Goal: Task Accomplishment & Management: Manage account settings

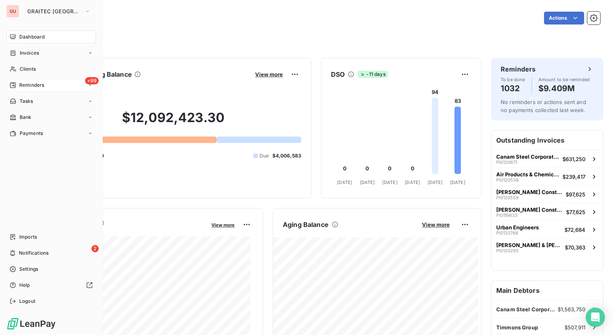
click at [22, 83] on span "Reminders" at bounding box center [31, 84] width 25 height 7
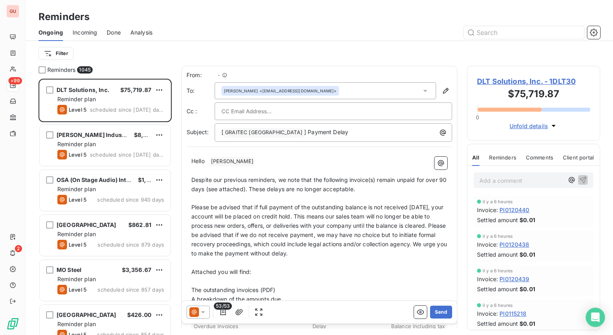
scroll to position [250, 127]
click at [67, 49] on html "GU +99 2 Reminders Ongoing Incoming Done Analysis Filter Reminders 1045 DLT Sol…" at bounding box center [306, 167] width 613 height 335
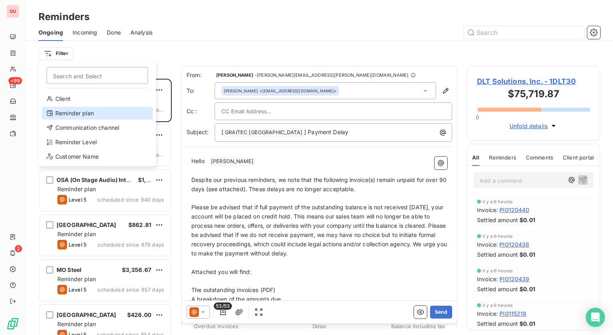
click at [104, 109] on div "Reminder plan" at bounding box center [97, 113] width 111 height 13
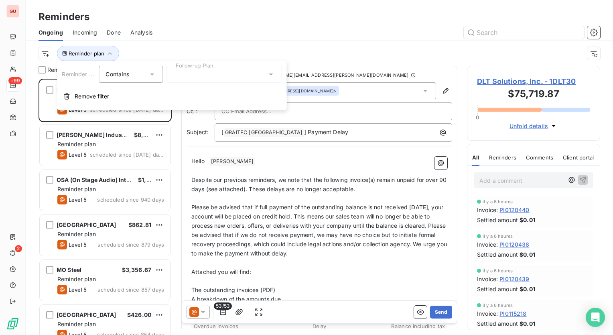
click at [143, 76] on div "Contains is" at bounding box center [127, 74] width 43 height 11
click at [258, 75] on div at bounding box center [224, 74] width 116 height 17
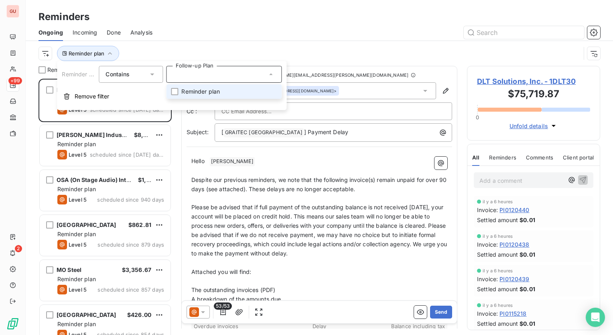
click at [187, 35] on div at bounding box center [381, 32] width 438 height 13
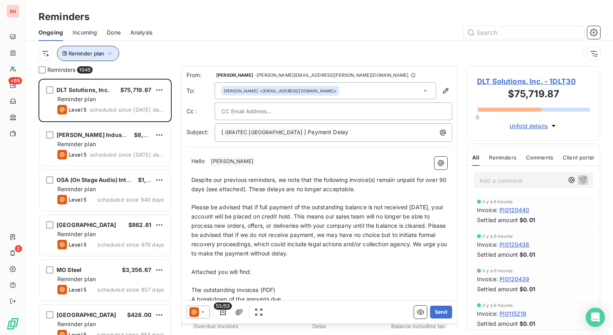
click at [112, 51] on icon "button" at bounding box center [110, 53] width 8 height 8
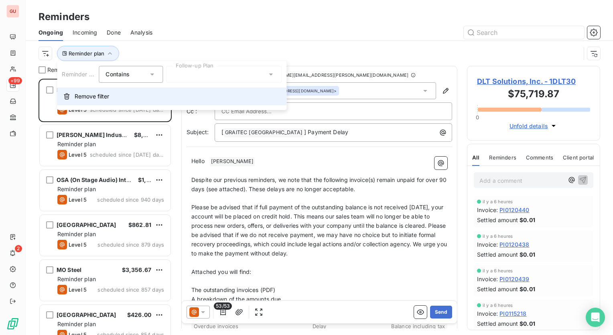
click at [85, 96] on span "Remove filter" at bounding box center [92, 96] width 35 height 8
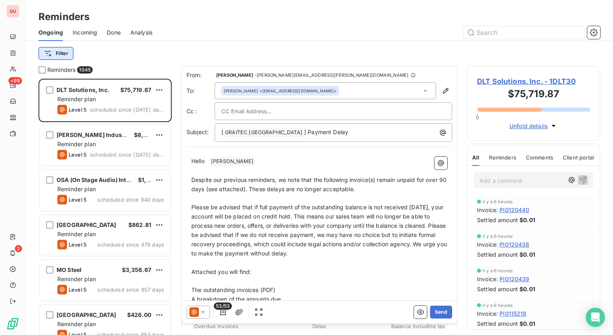
click at [57, 54] on html "GU +99 2 Reminders Ongoing Incoming Done Analysis Filter Reminders 1045 DLT Sol…" at bounding box center [306, 167] width 613 height 335
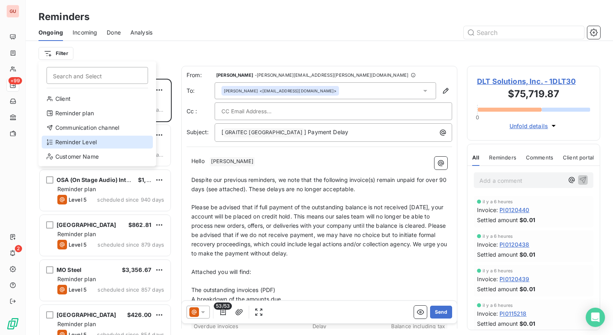
click at [75, 139] on div "Reminder Level" at bounding box center [97, 142] width 111 height 13
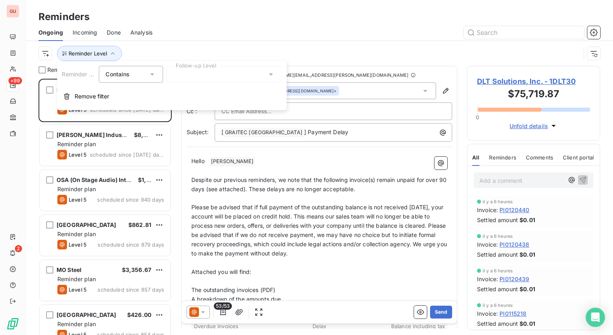
click at [268, 74] on icon at bounding box center [271, 74] width 8 height 8
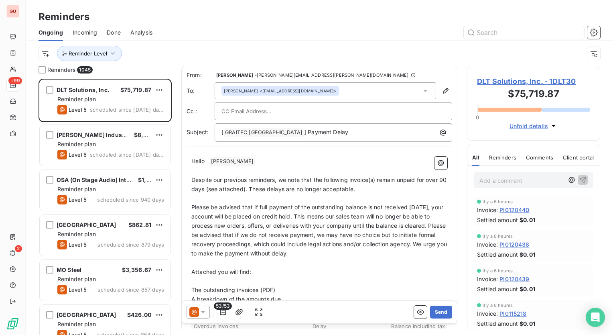
click at [306, 45] on div "Reminder Level" at bounding box center [320, 53] width 562 height 25
click at [115, 58] on button "Reminder Level" at bounding box center [89, 53] width 65 height 15
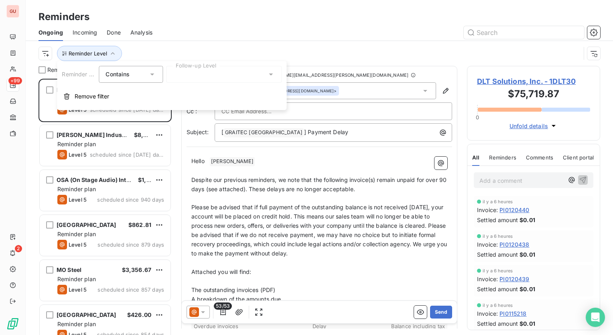
click at [267, 73] on icon at bounding box center [271, 74] width 8 height 8
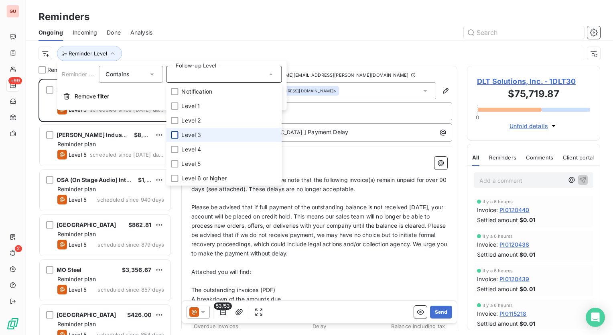
click at [175, 136] on div at bounding box center [174, 134] width 7 height 7
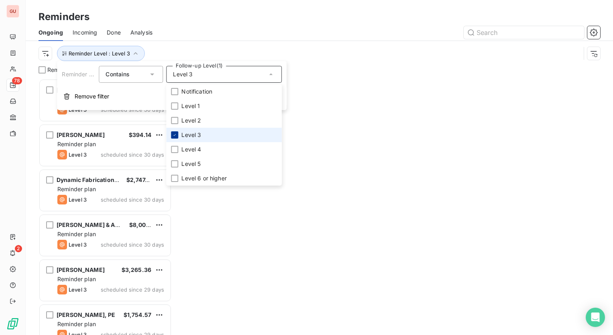
scroll to position [250, 127]
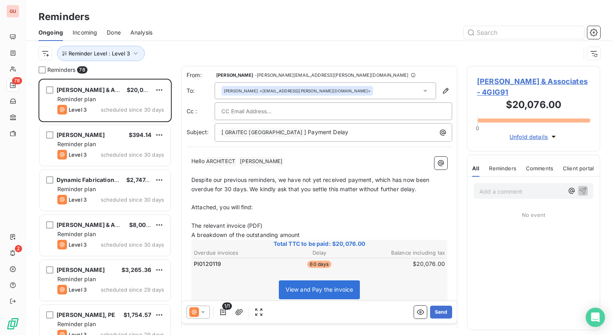
click at [185, 27] on div at bounding box center [381, 32] width 438 height 13
click at [138, 55] on icon "button" at bounding box center [136, 53] width 8 height 8
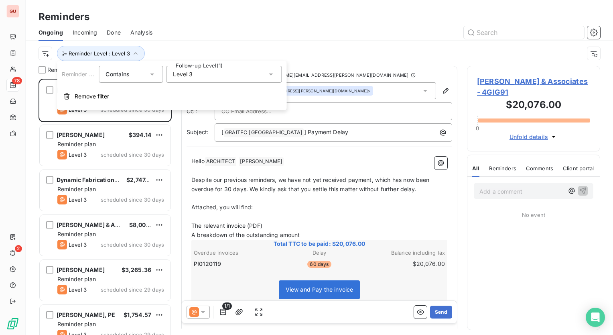
click at [272, 75] on icon at bounding box center [271, 74] width 8 height 8
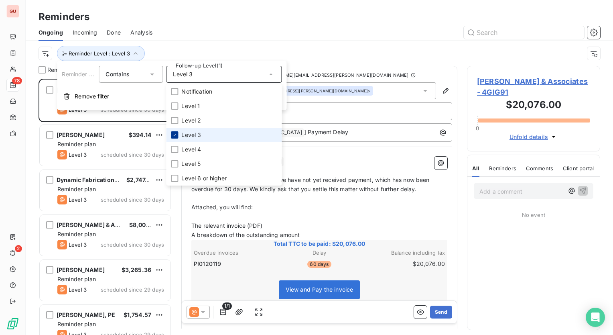
click at [176, 135] on icon at bounding box center [174, 134] width 5 height 5
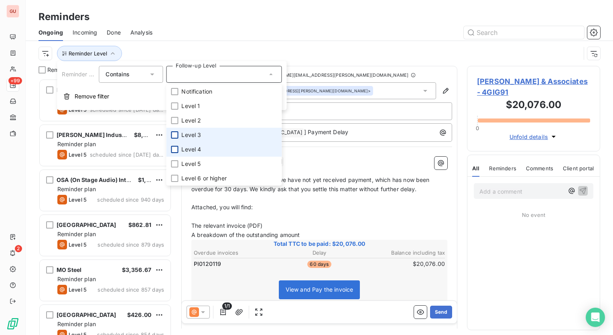
click at [173, 147] on div at bounding box center [174, 149] width 7 height 7
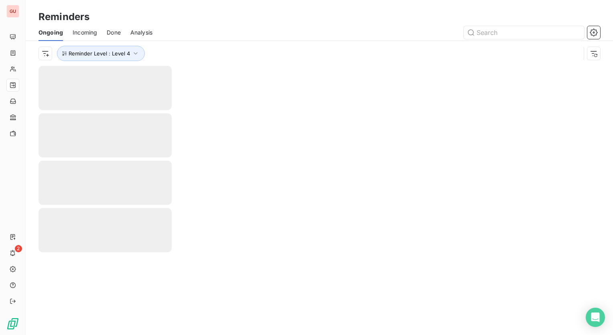
click at [199, 35] on div at bounding box center [381, 32] width 438 height 13
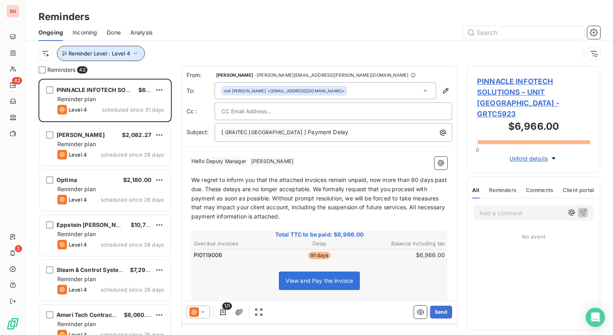
click at [134, 54] on icon "button" at bounding box center [136, 53] width 4 height 2
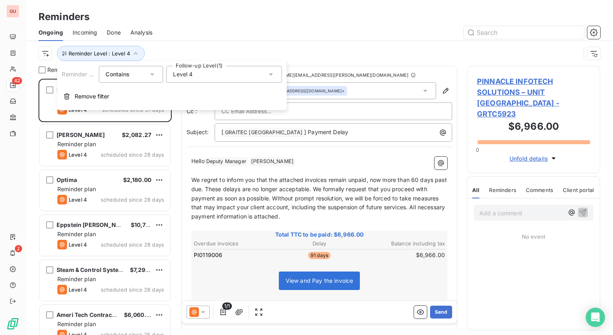
click at [273, 75] on icon at bounding box center [271, 74] width 8 height 8
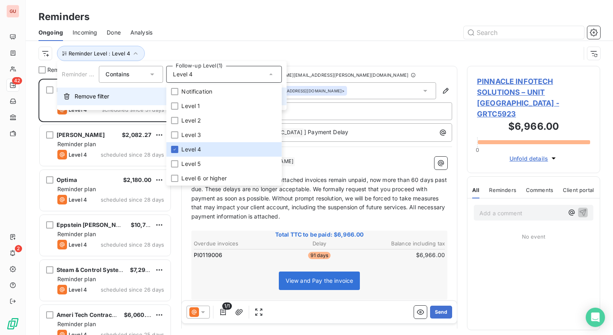
click at [101, 98] on span "Remove filter" at bounding box center [92, 96] width 35 height 8
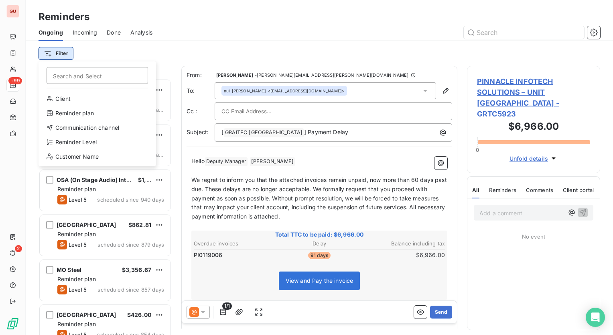
click at [67, 50] on html "GU +99 2 Reminders Ongoing Incoming Done Analysis Filter Search and Select Clie…" at bounding box center [306, 167] width 613 height 335
click at [130, 47] on html "GU +99 2 Reminders Ongoing Incoming Done Analysis Filter Search and Select Clie…" at bounding box center [306, 167] width 613 height 335
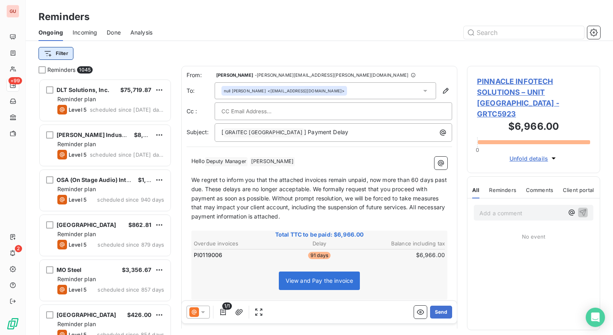
click at [55, 56] on html "GU +99 2 Reminders Ongoing Incoming Done Analysis Filter Reminders 1045 DLT Sol…" at bounding box center [306, 167] width 613 height 335
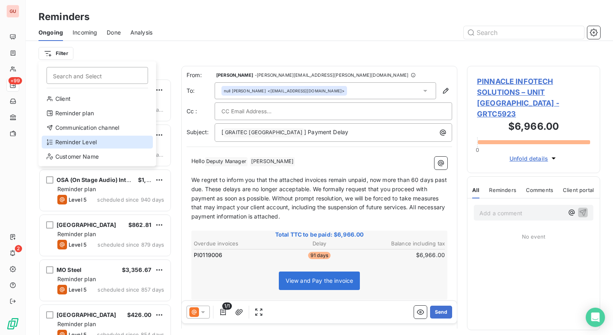
click at [81, 136] on div "Reminder Level" at bounding box center [97, 142] width 111 height 13
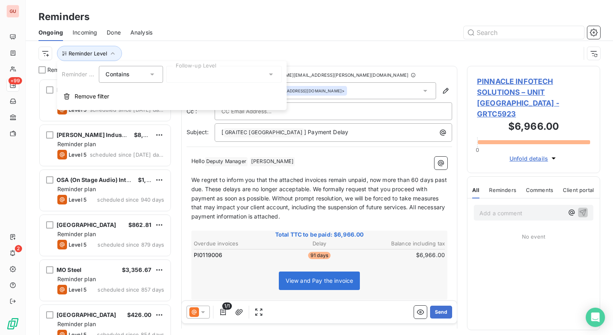
click at [270, 74] on icon at bounding box center [271, 74] width 4 height 2
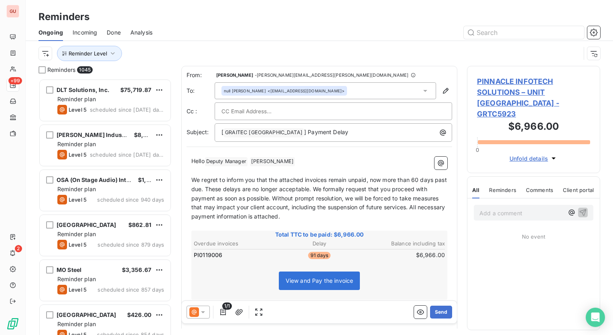
click at [175, 39] on div "Ongoing Incoming Done Analysis" at bounding box center [320, 32] width 588 height 17
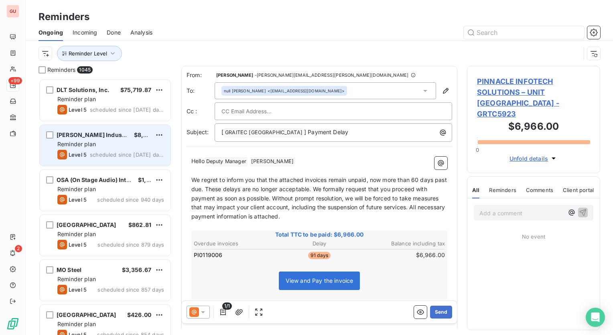
click at [77, 138] on span "[PERSON_NAME] Industries Group, Inc." at bounding box center [112, 134] width 111 height 7
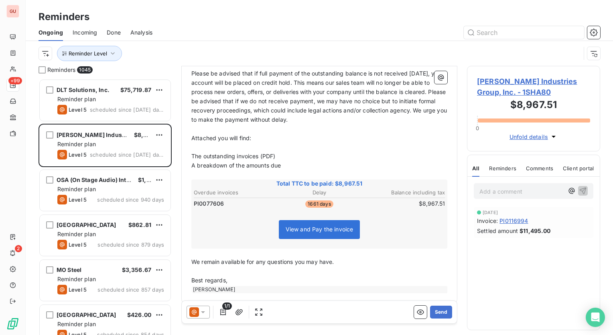
scroll to position [140, 0]
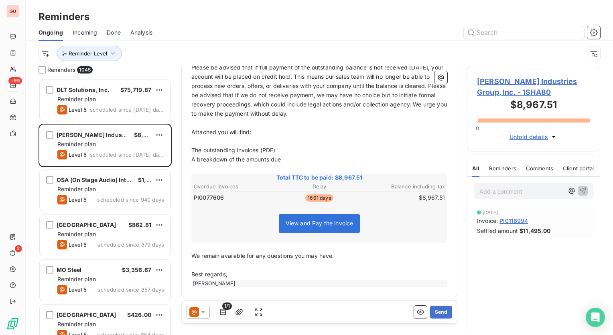
click at [502, 166] on span "Reminders" at bounding box center [502, 168] width 27 height 6
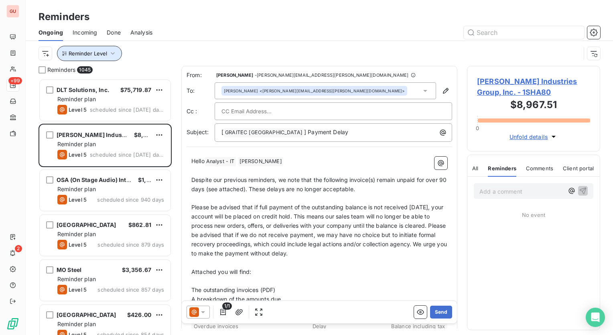
click at [117, 53] on button "Reminder Level" at bounding box center [89, 53] width 65 height 15
click at [192, 26] on div at bounding box center [381, 32] width 438 height 13
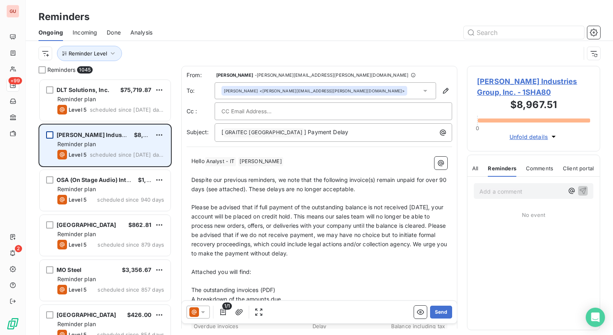
click at [47, 134] on div "grid" at bounding box center [49, 134] width 7 height 7
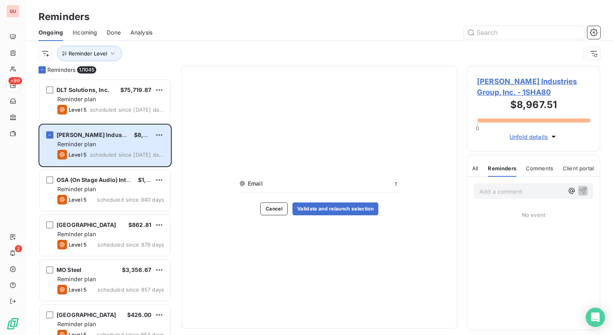
click at [472, 166] on span "All" at bounding box center [475, 168] width 6 height 6
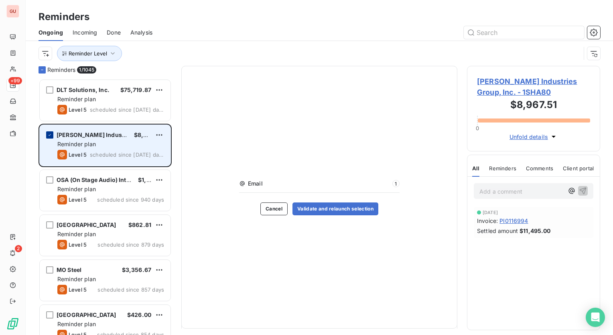
click at [48, 132] on div "grid" at bounding box center [49, 134] width 7 height 7
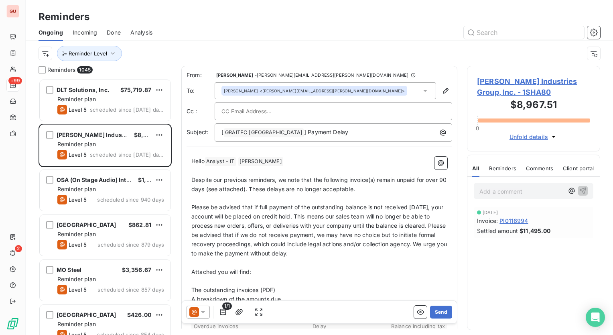
click at [509, 79] on span "[PERSON_NAME] Industries Group, Inc. - 1SHA80" at bounding box center [533, 87] width 113 height 22
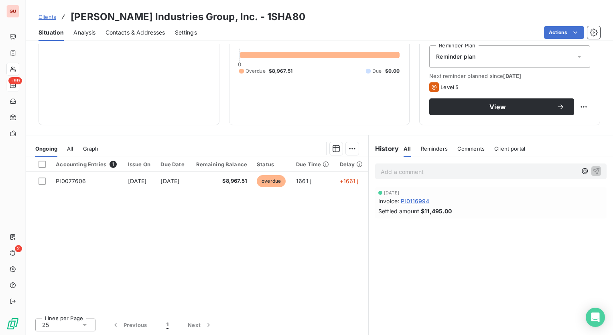
scroll to position [85, 0]
click at [432, 150] on span "Reminders" at bounding box center [434, 148] width 27 height 6
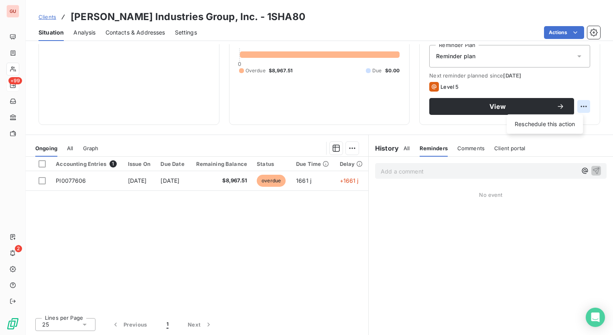
click at [579, 107] on html "GU +99 2 Clients [PERSON_NAME] Industries Group, Inc. - 1SHA80 Situation Analys…" at bounding box center [306, 167] width 613 height 335
click at [342, 114] on html "GU +99 2 Clients [PERSON_NAME] Industries Group, Inc. - 1SHA80 Situation Analys…" at bounding box center [306, 167] width 613 height 335
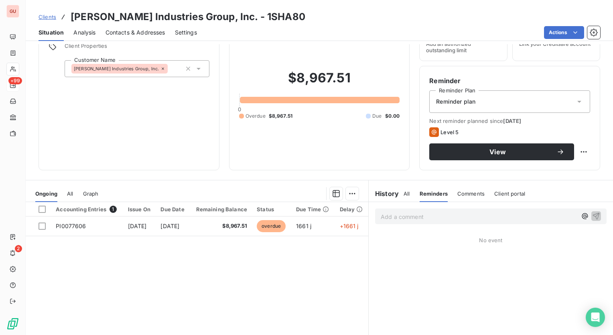
scroll to position [0, 0]
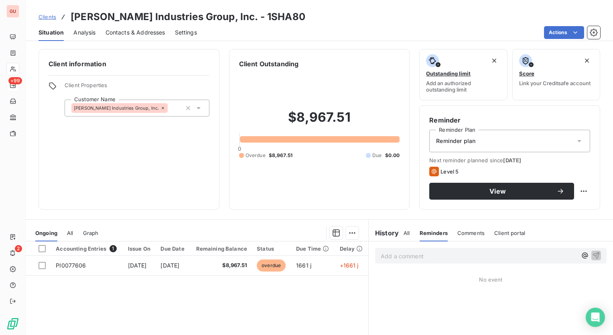
click at [576, 139] on icon at bounding box center [580, 141] width 8 height 8
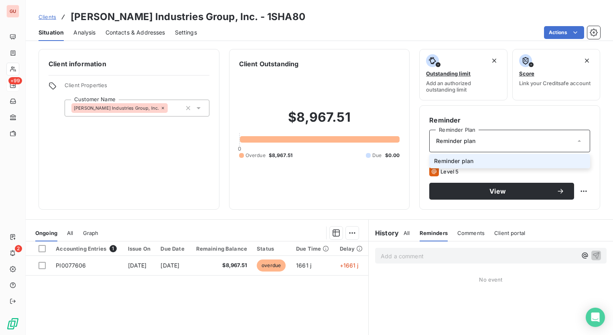
click at [576, 139] on icon at bounding box center [580, 141] width 8 height 8
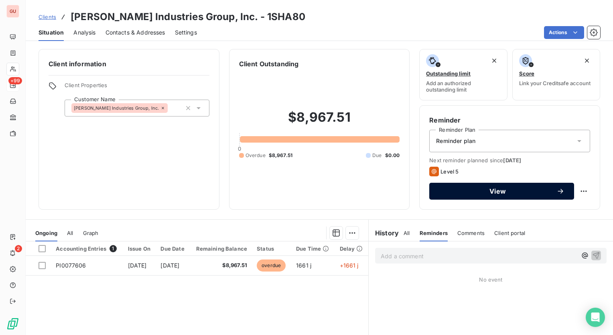
click at [514, 191] on span "View" at bounding box center [498, 191] width 118 height 6
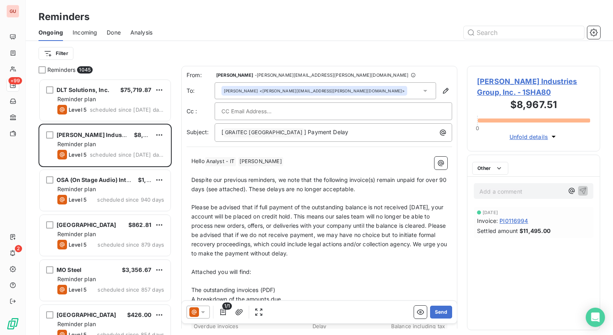
scroll to position [250, 127]
click at [56, 53] on html "GU +99 2 Reminders Ongoing Incoming Done Analysis Filter Reminders 1045 DLT Sol…" at bounding box center [306, 167] width 613 height 335
click at [210, 43] on html "GU +99 2 Reminders Ongoing Incoming Done Analysis Filter Reminders 1045 DLT Sol…" at bounding box center [306, 167] width 613 height 335
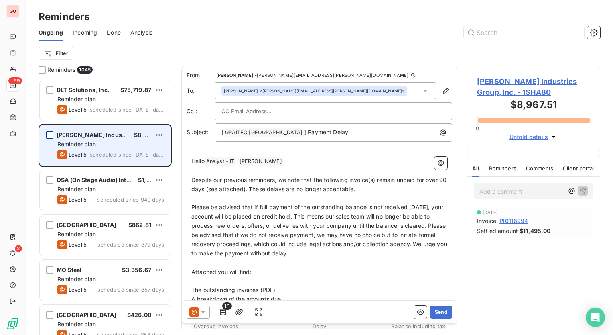
click at [48, 134] on div "grid" at bounding box center [49, 134] width 7 height 7
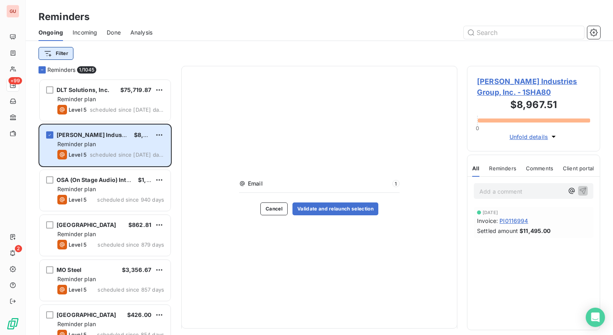
click at [65, 56] on html "GU +99 2 Reminders Ongoing Incoming Done Analysis Filter Reminders 1/ 1045 DLT …" at bounding box center [306, 167] width 613 height 335
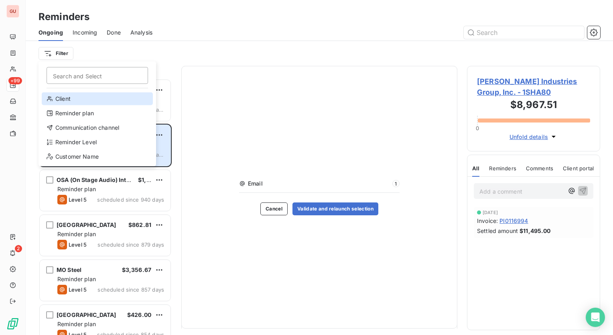
click at [80, 100] on div "Client" at bounding box center [97, 98] width 111 height 13
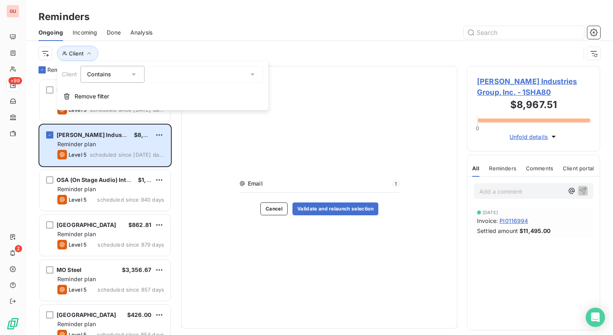
click at [250, 76] on icon at bounding box center [252, 74] width 8 height 8
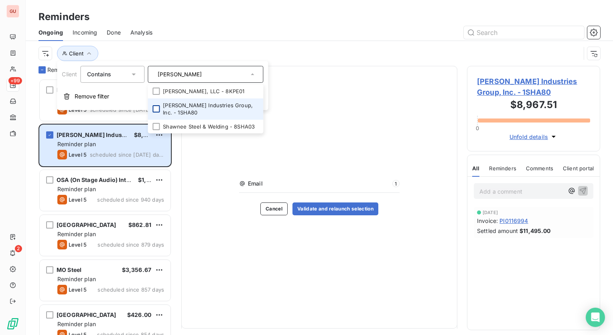
type input "[PERSON_NAME]"
click at [155, 105] on div at bounding box center [156, 108] width 7 height 7
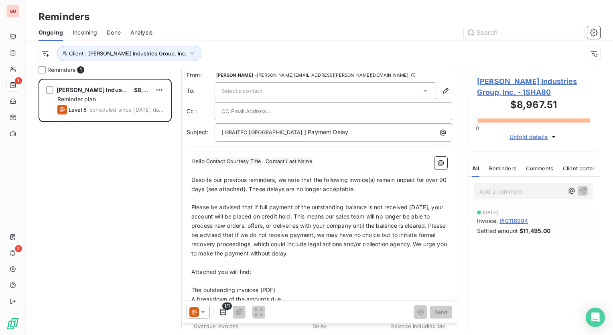
click at [365, 47] on div "Client : [PERSON_NAME] Industries Group, Inc." at bounding box center [310, 53] width 542 height 15
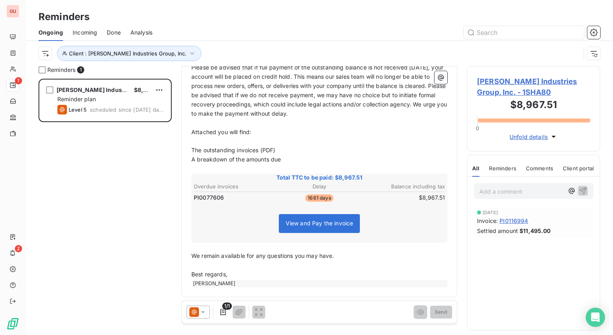
scroll to position [0, 0]
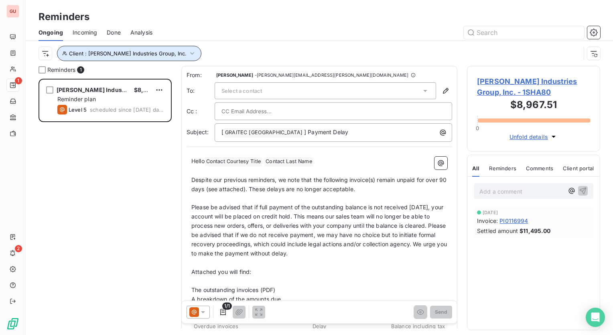
click at [165, 49] on button "Client : [PERSON_NAME] Industries Group, Inc." at bounding box center [129, 53] width 144 height 15
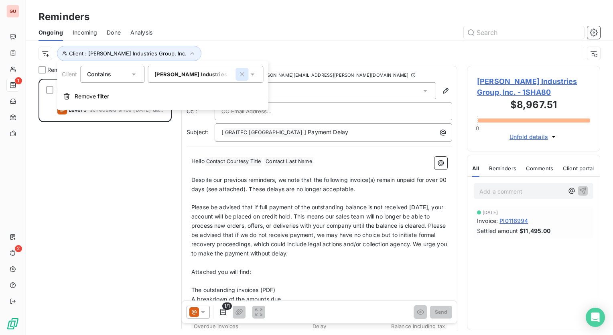
click at [244, 76] on icon "button" at bounding box center [242, 74] width 8 height 8
type input "[PERSON_NAME]"
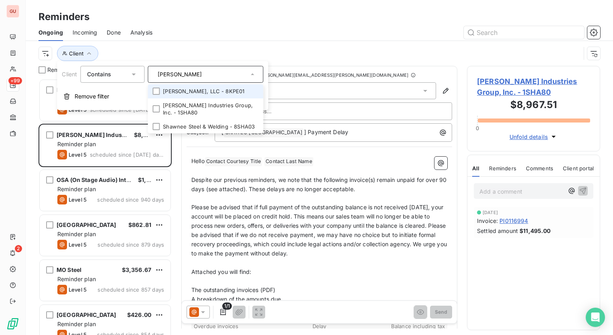
drag, startPoint x: 212, startPoint y: 71, endPoint x: 138, endPoint y: 71, distance: 73.4
click at [138, 71] on div "Client Contains [PERSON_NAME] [PERSON_NAME], LLC - 8KPE01 [PERSON_NAME] Industr…" at bounding box center [162, 74] width 201 height 17
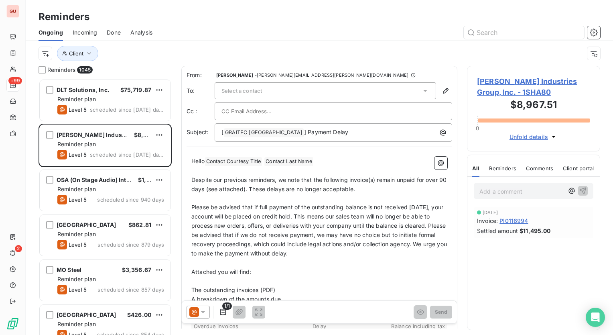
click at [205, 37] on div at bounding box center [381, 32] width 438 height 13
click at [87, 51] on icon "button" at bounding box center [89, 53] width 8 height 8
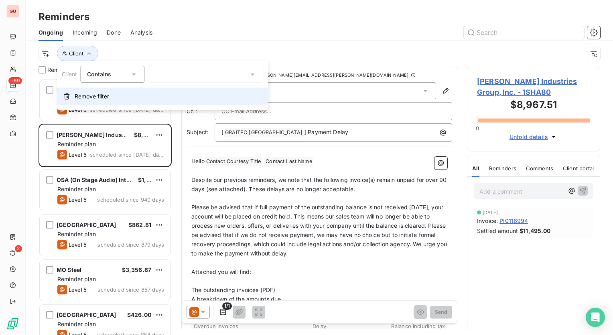
click at [95, 97] on span "Remove filter" at bounding box center [92, 96] width 35 height 8
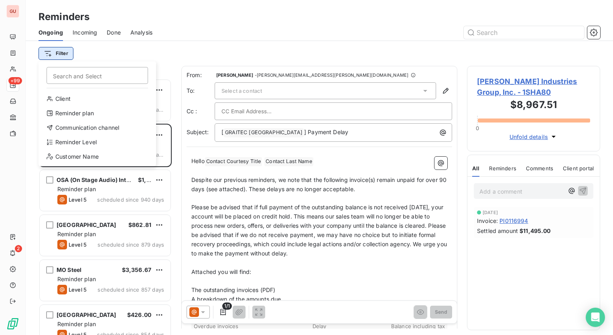
click at [66, 57] on html "GU +99 2 Reminders Ongoing Incoming Done Analysis Filter Search and Select Clie…" at bounding box center [306, 167] width 613 height 335
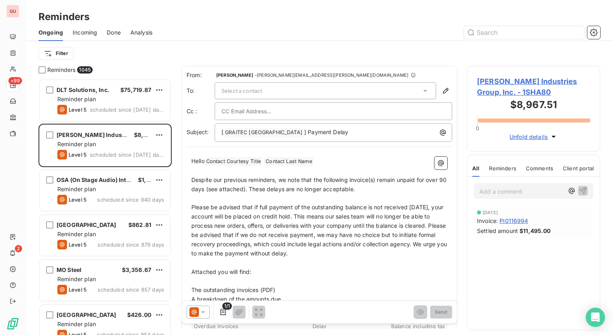
click at [195, 48] on html "GU +99 2 Reminders Ongoing Incoming Done Analysis Filter Reminders 1045 DLT Sol…" at bounding box center [306, 167] width 613 height 335
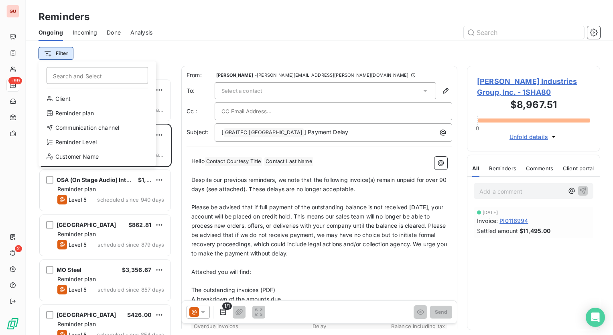
click at [56, 48] on html "GU +99 2 Reminders Ongoing Incoming Done Analysis Filter Search and Select Clie…" at bounding box center [306, 167] width 613 height 335
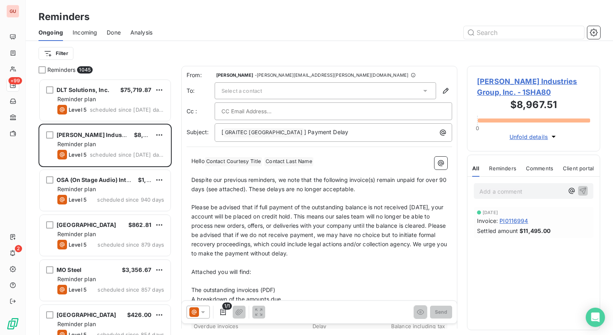
click at [181, 58] on html "GU +99 2 Reminders Ongoing Incoming Done Analysis Filter Reminders 1045 DLT Sol…" at bounding box center [306, 167] width 613 height 335
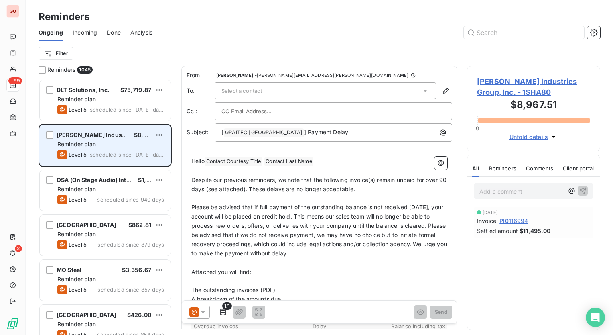
click at [81, 131] on span "[PERSON_NAME] Industries Group, Inc." at bounding box center [112, 134] width 111 height 7
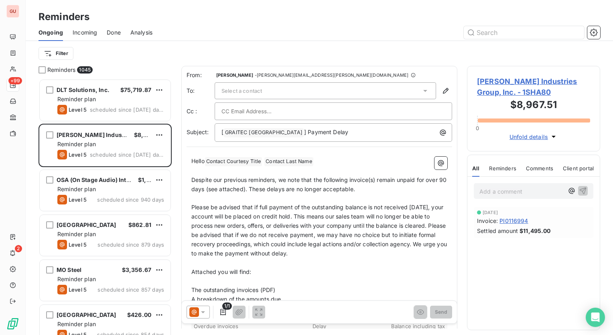
click at [421, 92] on icon at bounding box center [425, 91] width 8 height 8
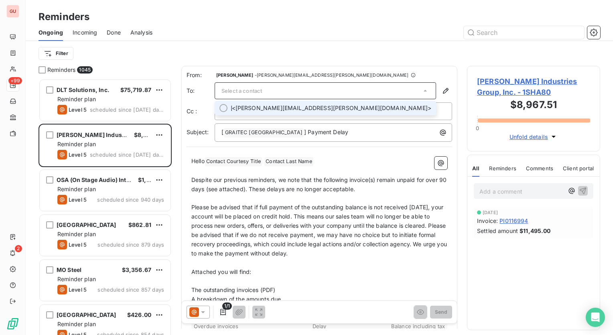
click at [344, 111] on span "[PERSON_NAME] <[PERSON_NAME][EMAIL_ADDRESS][PERSON_NAME][DOMAIN_NAME]>" at bounding box center [331, 108] width 201 height 8
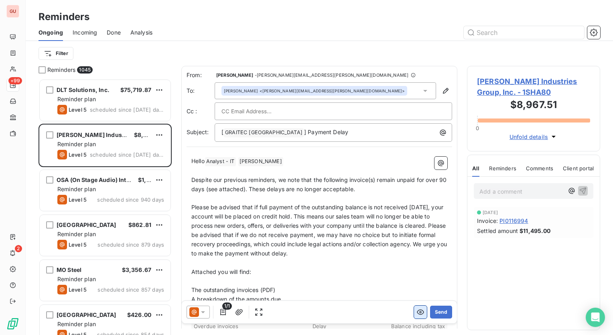
click at [417, 314] on icon "button" at bounding box center [421, 312] width 8 height 8
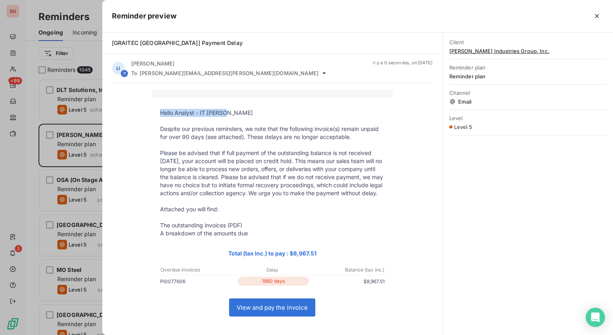
drag, startPoint x: 157, startPoint y: 113, endPoint x: 244, endPoint y: 113, distance: 86.7
click at [244, 113] on p "Hello Analyst - IT [PERSON_NAME]" at bounding box center [272, 113] width 225 height 8
click at [402, 157] on div "Hello Analyst - IT [PERSON_NAME] Despite our previous reminders, we note that t…" at bounding box center [272, 247] width 321 height 317
click at [596, 16] on icon "button" at bounding box center [597, 16] width 8 height 8
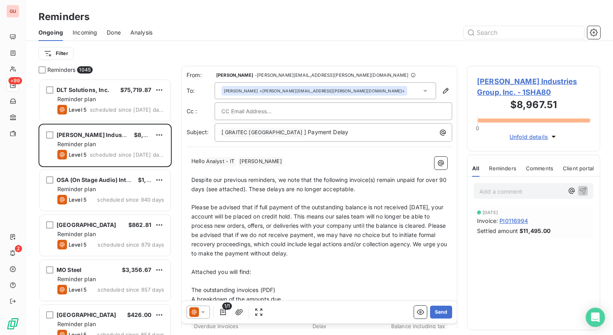
click at [491, 80] on span "[PERSON_NAME] Industries Group, Inc. - 1SHA80" at bounding box center [533, 87] width 113 height 22
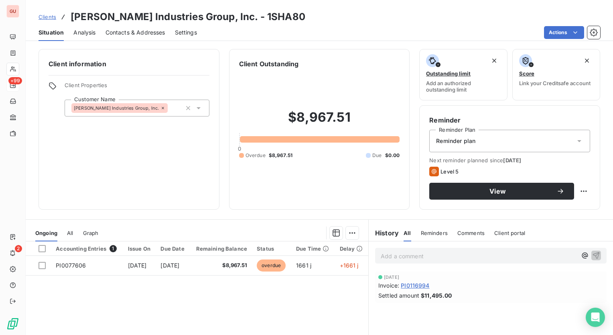
click at [110, 33] on span "Contacts & Addresses" at bounding box center [136, 32] width 60 height 8
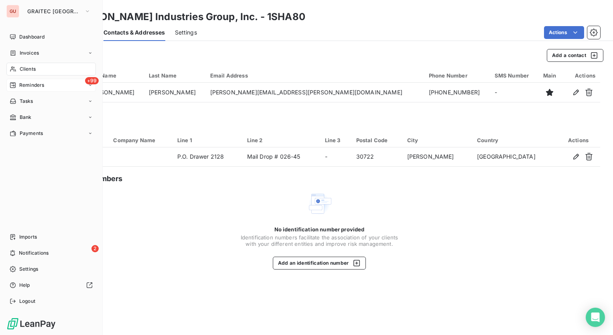
click at [29, 81] on span "Reminders" at bounding box center [31, 84] width 25 height 7
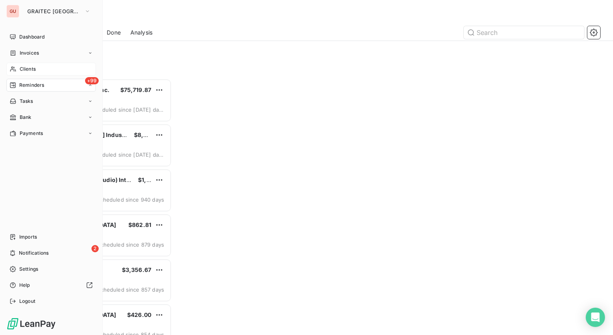
scroll to position [250, 127]
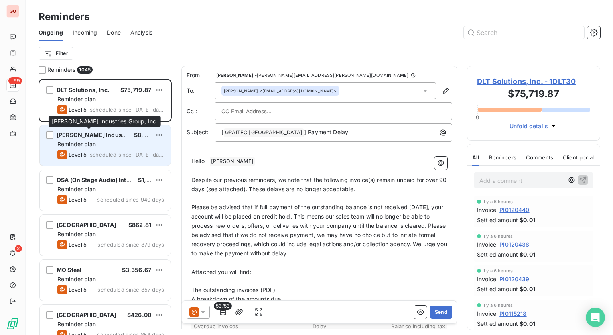
click at [97, 132] on span "[PERSON_NAME] Industries Group, Inc." at bounding box center [112, 134] width 111 height 7
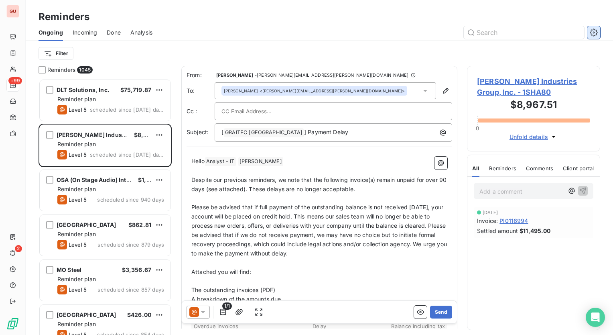
click at [591, 36] on icon "button" at bounding box center [594, 32] width 8 height 8
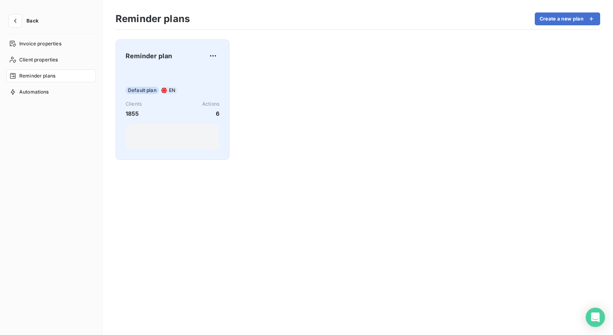
click at [147, 59] on span "Reminder plan" at bounding box center [149, 56] width 47 height 10
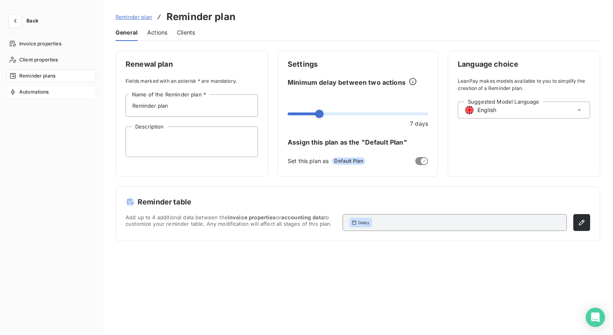
click at [23, 88] on span "Automations" at bounding box center [34, 91] width 30 height 7
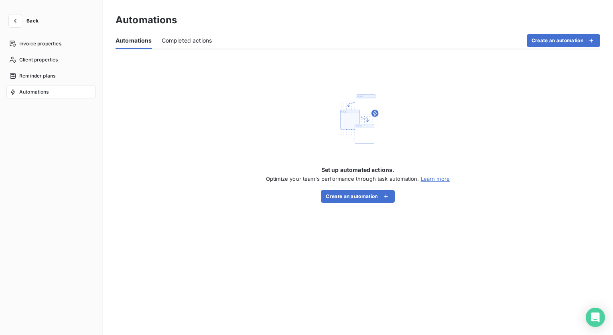
click at [195, 38] on span "Completed actions" at bounding box center [187, 41] width 51 height 8
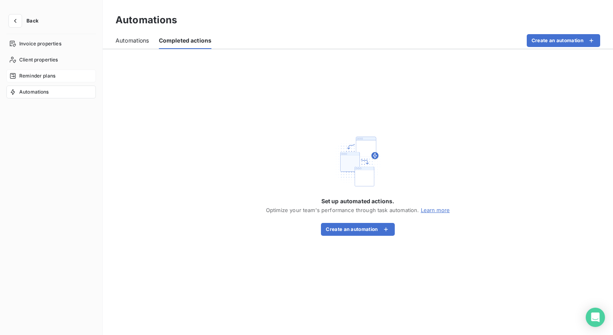
click at [45, 71] on div "Reminder plans" at bounding box center [50, 75] width 89 height 13
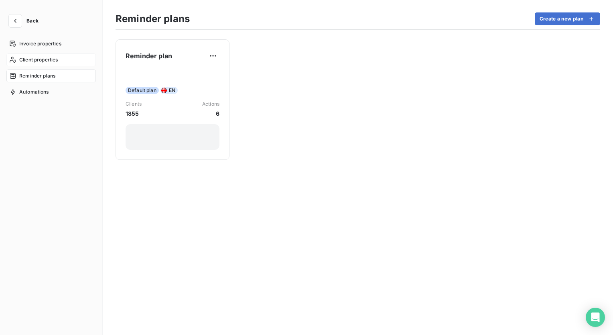
click at [30, 58] on span "Client properties" at bounding box center [38, 59] width 39 height 7
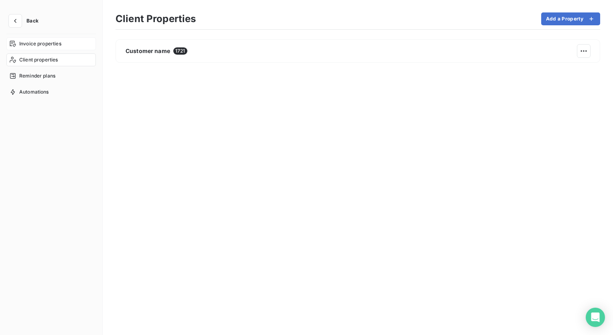
click at [48, 37] on div "Invoice properties" at bounding box center [50, 43] width 89 height 13
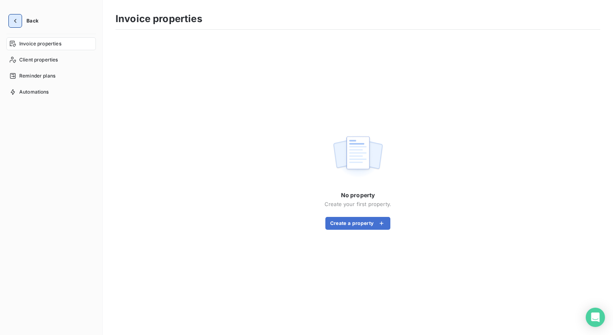
click at [20, 22] on button "button" at bounding box center [15, 20] width 13 height 13
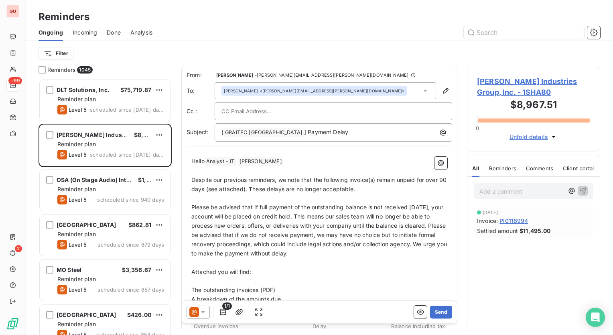
scroll to position [250, 127]
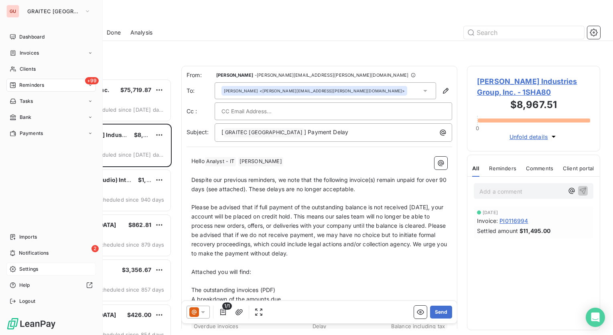
click at [32, 267] on span "Settings" at bounding box center [28, 268] width 19 height 7
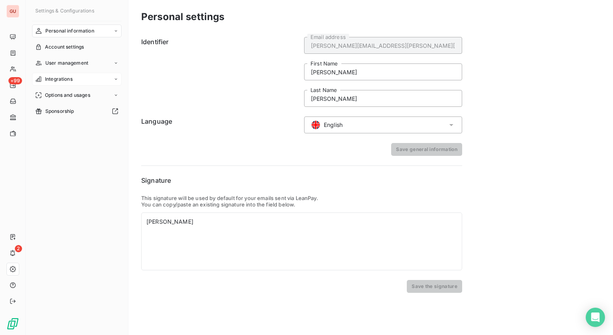
click at [75, 78] on div "Integrations" at bounding box center [76, 79] width 89 height 13
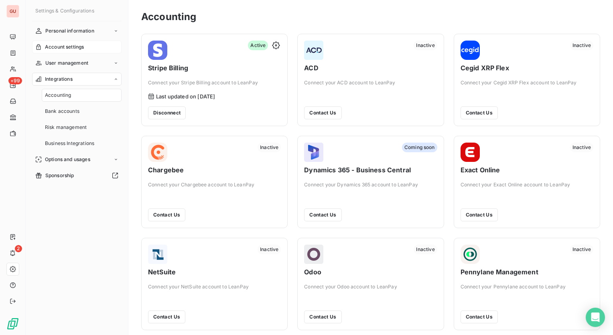
click at [77, 46] on span "Account settings" at bounding box center [64, 46] width 39 height 7
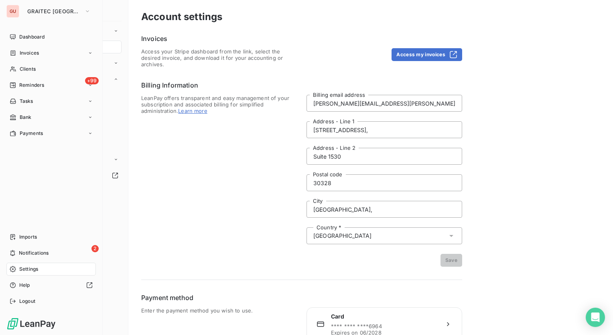
click at [24, 271] on span "Settings" at bounding box center [28, 268] width 19 height 7
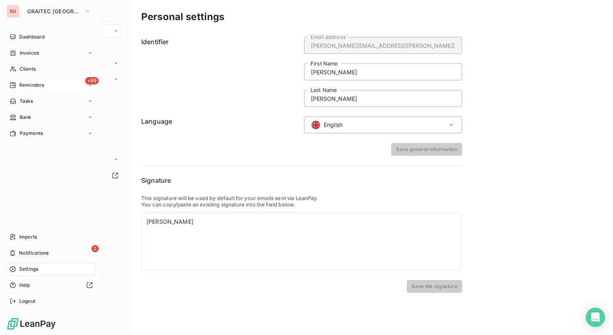
click at [91, 84] on icon at bounding box center [90, 85] width 5 height 5
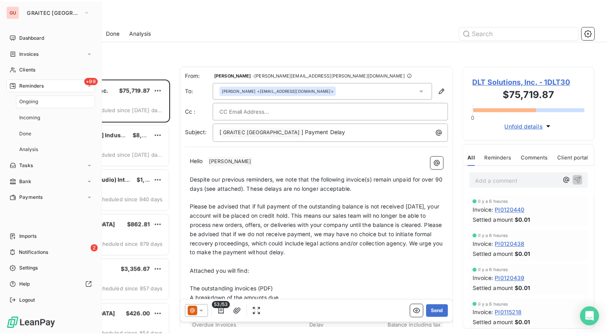
scroll to position [250, 127]
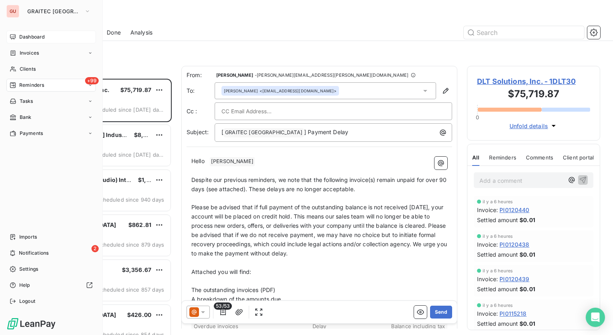
click at [19, 36] on span "Dashboard" at bounding box center [31, 36] width 25 height 7
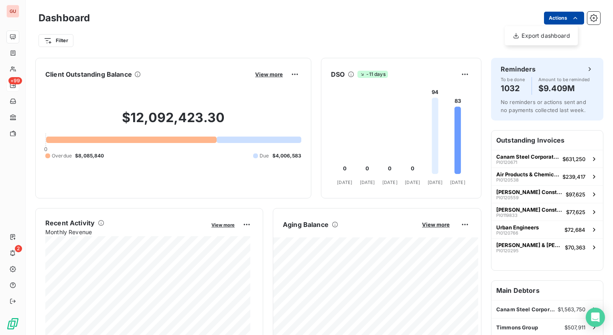
click at [565, 18] on html "GU +99 2 Dashboard Actions Export dashboard Filter Client Outstanding Balance V…" at bounding box center [306, 167] width 613 height 335
click at [588, 15] on html "GU +99 2 Dashboard Actions Export dashboard Filter Client Outstanding Balance V…" at bounding box center [306, 167] width 613 height 335
click at [591, 18] on icon "button" at bounding box center [594, 18] width 8 height 8
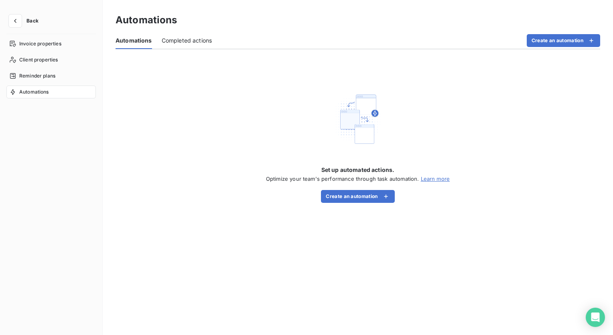
click at [179, 38] on span "Completed actions" at bounding box center [187, 41] width 51 height 8
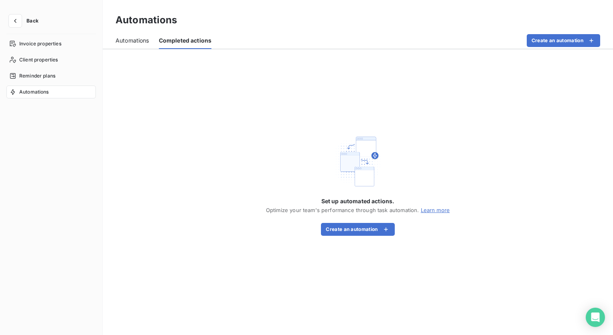
click at [144, 42] on span "Automations" at bounding box center [133, 41] width 34 height 8
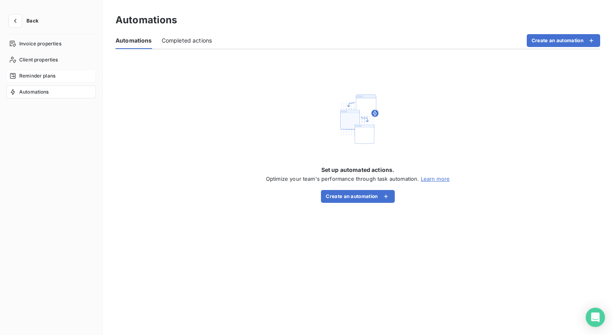
click at [34, 74] on span "Reminder plans" at bounding box center [37, 75] width 36 height 7
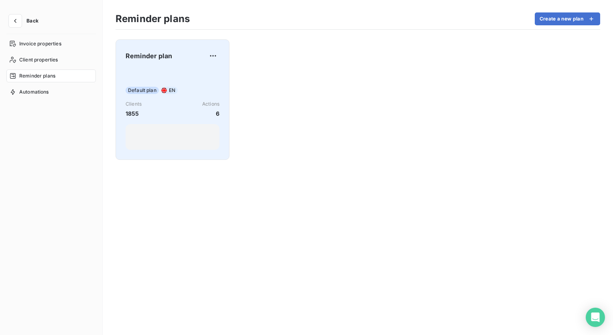
click at [167, 74] on div "Default plan EN Clients 1855 Actions 6" at bounding box center [173, 109] width 94 height 81
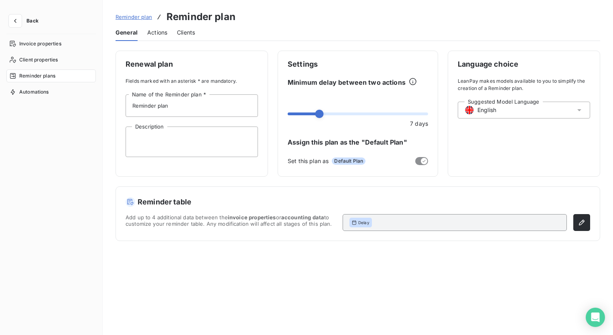
click at [163, 36] on div "Actions" at bounding box center [157, 32] width 20 height 17
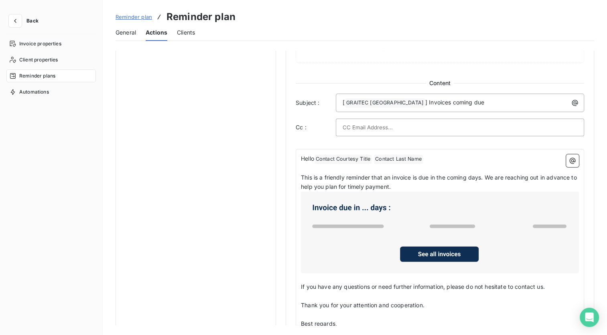
scroll to position [361, 0]
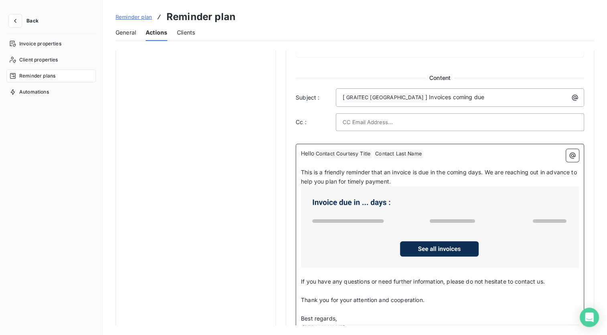
click at [454, 155] on p "Hello Contact Courtesy Title ﻿ Contact Last Name ﻿ ﻿" at bounding box center [440, 154] width 278 height 10
click at [408, 151] on span "Contact Last Name ﻿" at bounding box center [398, 153] width 49 height 9
click at [355, 153] on span "Contact Courtesy Title ﻿" at bounding box center [343, 153] width 57 height 9
click at [365, 153] on span "Contact Courtesy Title ﻿" at bounding box center [343, 153] width 57 height 9
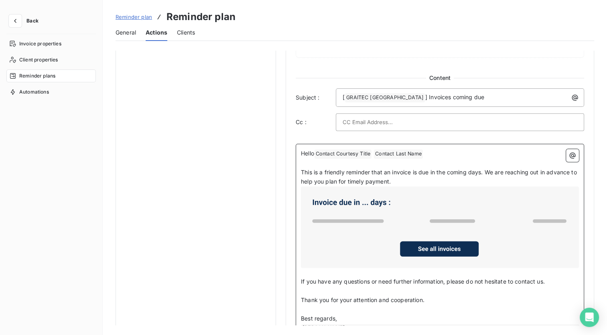
click at [368, 152] on span "Contact Courtesy Title ﻿" at bounding box center [343, 153] width 57 height 9
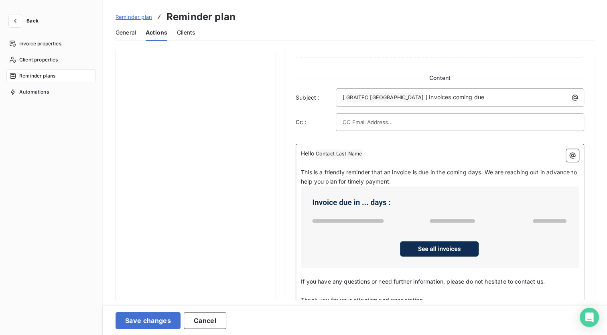
click at [352, 152] on span "Contact Last Name ﻿" at bounding box center [339, 153] width 49 height 9
click at [344, 153] on span "Contact Last Name ﻿" at bounding box center [339, 153] width 49 height 9
drag, startPoint x: 344, startPoint y: 153, endPoint x: 402, endPoint y: 152, distance: 57.8
click at [402, 152] on p "Hello Contact Last Name ﻿ ﻿" at bounding box center [440, 154] width 278 height 10
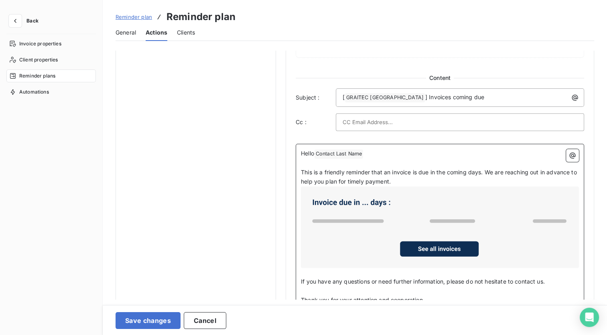
click at [340, 152] on span "Contact Last Name ﻿" at bounding box center [339, 153] width 49 height 9
click at [359, 155] on span "Contact Last Name ﻿" at bounding box center [339, 153] width 49 height 9
click at [314, 153] on span "Hello" at bounding box center [307, 153] width 13 height 7
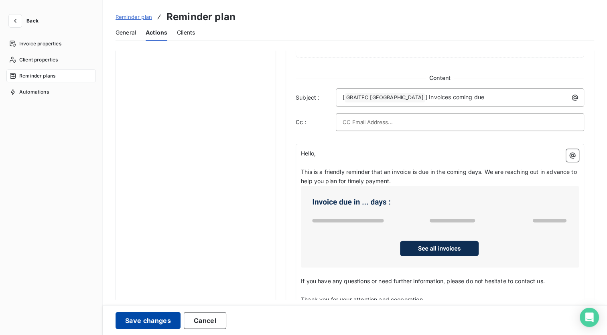
click at [151, 318] on button "Save changes" at bounding box center [148, 320] width 65 height 17
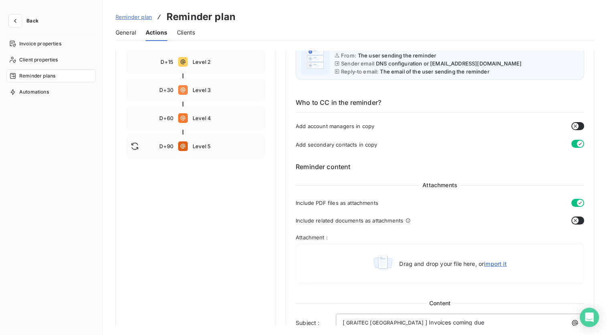
scroll to position [0, 0]
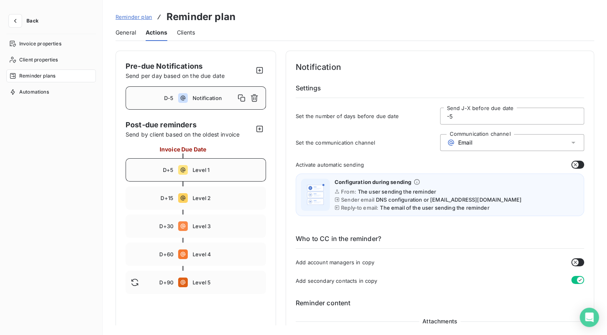
click at [224, 170] on span "Level 1" at bounding box center [227, 170] width 68 height 6
type input "5"
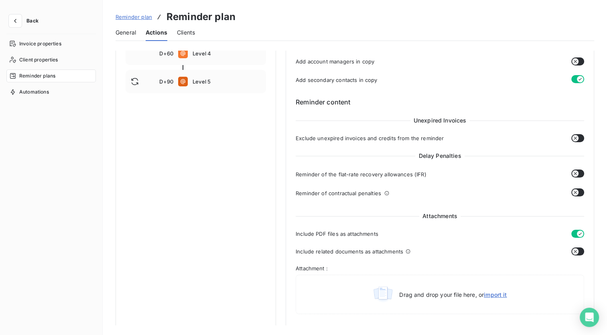
scroll to position [401, 0]
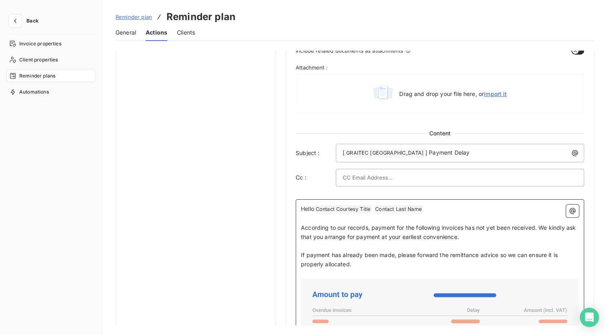
click at [417, 207] on span "Contact Last Name ﻿" at bounding box center [398, 209] width 49 height 9
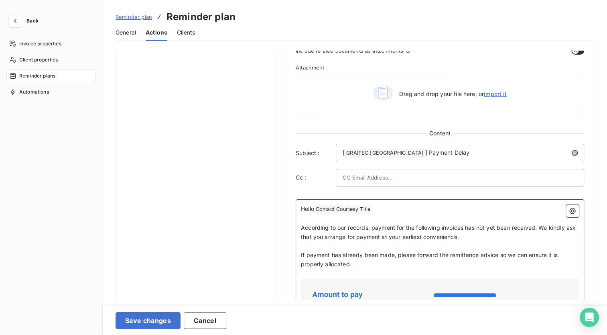
click at [356, 206] on span "Contact Courtesy Title ﻿" at bounding box center [343, 209] width 57 height 9
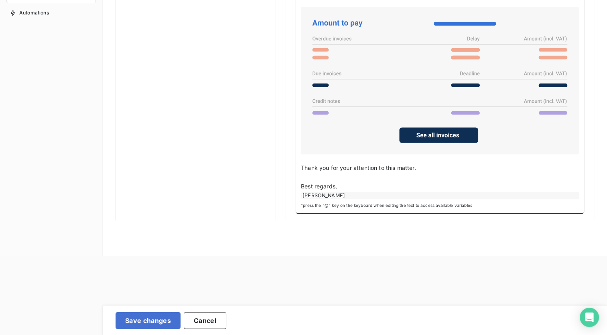
scroll to position [80, 0]
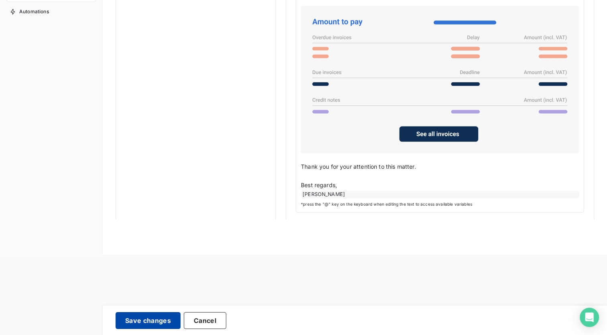
click at [153, 320] on button "Save changes" at bounding box center [148, 320] width 65 height 17
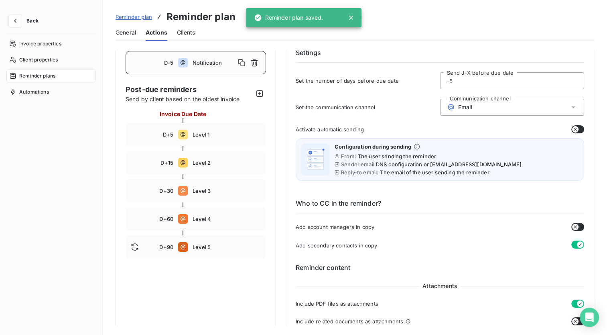
scroll to position [84, 0]
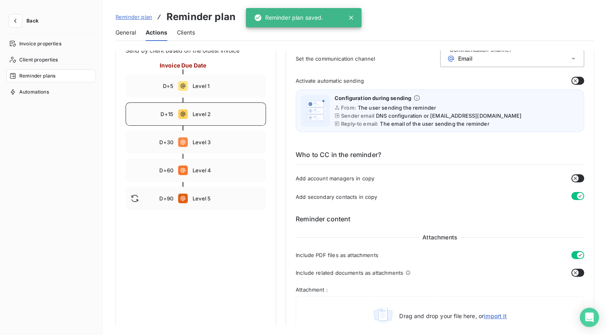
click at [229, 117] on div "D+15 Level 2" at bounding box center [196, 113] width 140 height 23
type input "15"
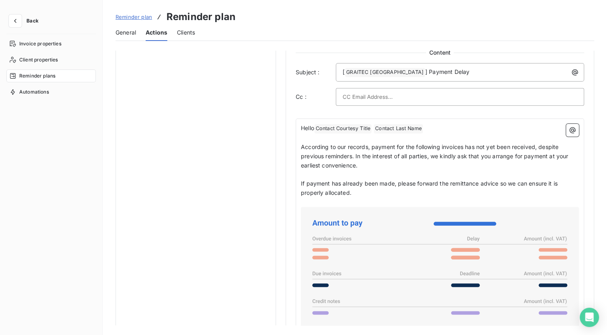
scroll to position [376, 0]
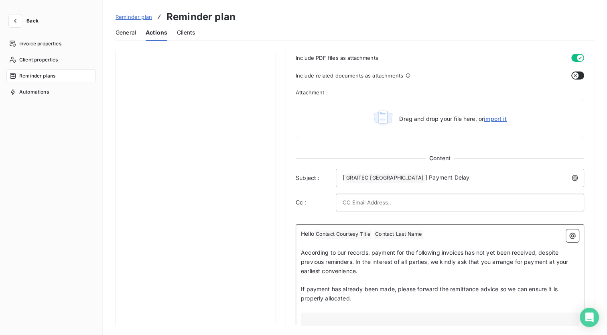
click at [402, 235] on span "Contact Last Name ﻿" at bounding box center [398, 234] width 49 height 9
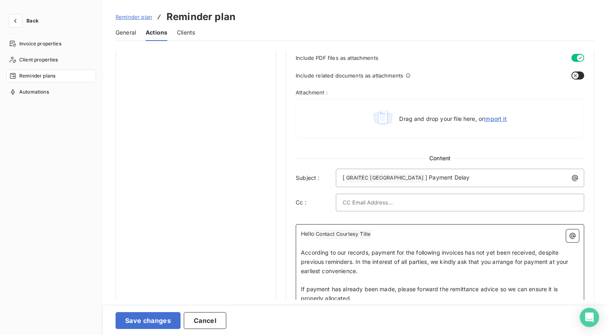
click at [360, 233] on span "Contact Courtesy Title ﻿" at bounding box center [343, 234] width 57 height 9
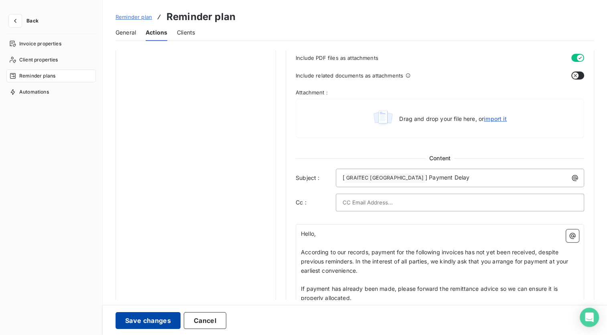
click at [126, 317] on button "Save changes" at bounding box center [148, 320] width 65 height 17
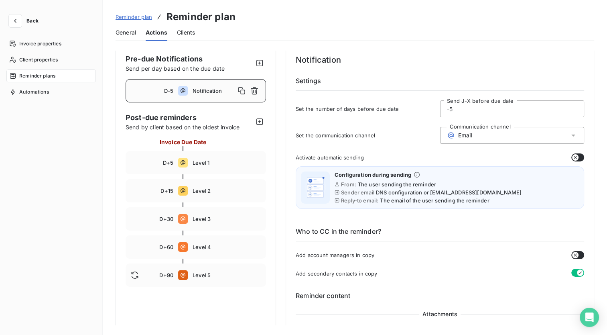
scroll to position [0, 0]
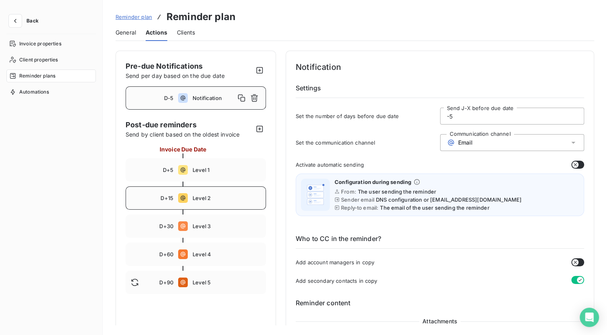
click at [231, 198] on span "Level 2" at bounding box center [227, 198] width 68 height 6
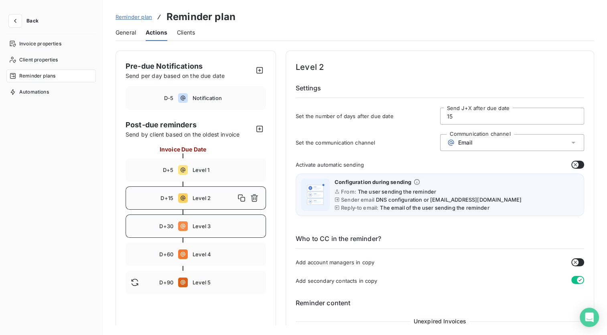
click at [218, 223] on span "Level 3" at bounding box center [227, 226] width 68 height 6
type input "30"
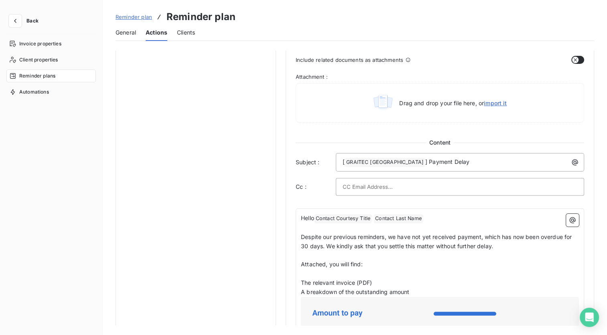
scroll to position [441, 0]
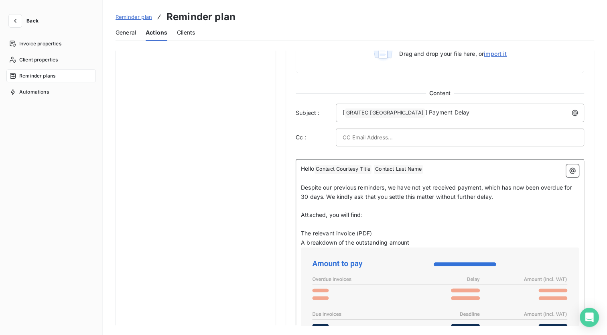
click at [382, 167] on span "Contact Last Name ﻿" at bounding box center [398, 169] width 49 height 9
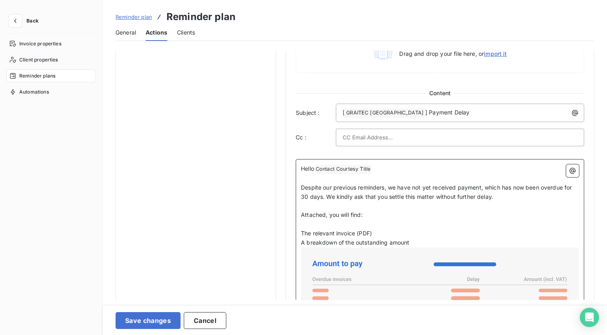
click at [347, 170] on span "Contact Courtesy Title ﻿" at bounding box center [343, 169] width 57 height 9
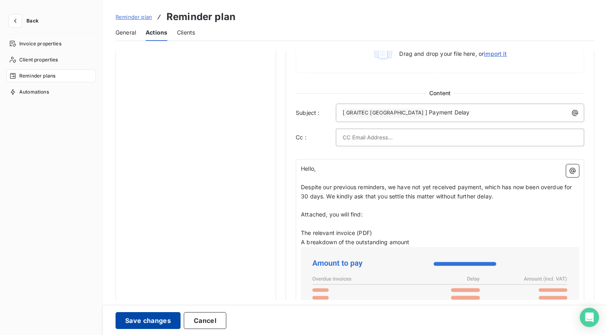
click at [141, 319] on button "Save changes" at bounding box center [148, 320] width 65 height 17
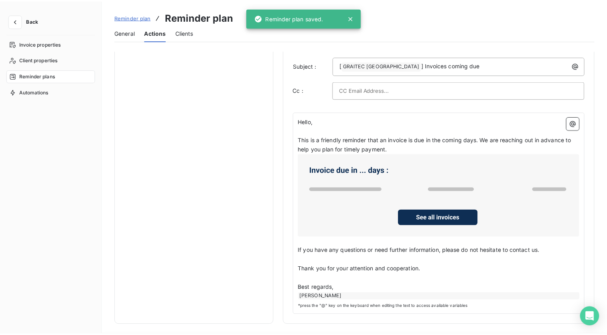
scroll to position [4, 0]
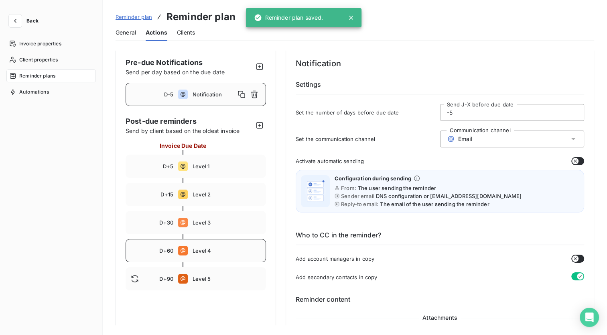
click at [221, 246] on div "D+60 Level 4" at bounding box center [196, 250] width 140 height 23
type input "60"
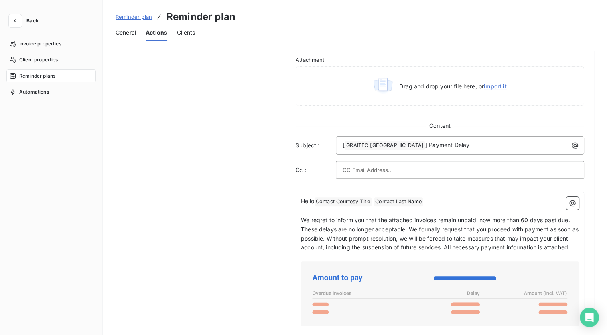
scroll to position [407, 0]
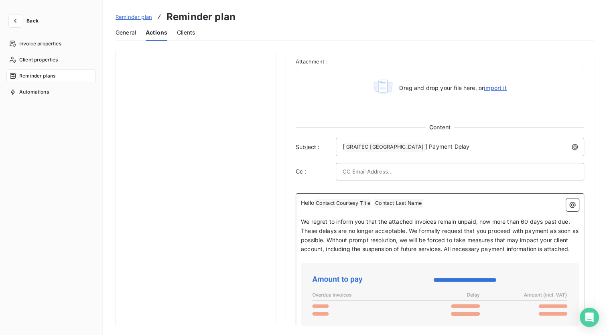
click at [397, 202] on span "Contact Last Name ﻿" at bounding box center [398, 203] width 49 height 9
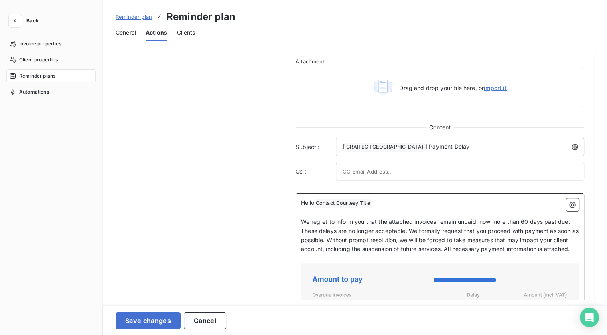
click at [362, 199] on span "Contact Courtesy Title ﻿" at bounding box center [343, 203] width 57 height 9
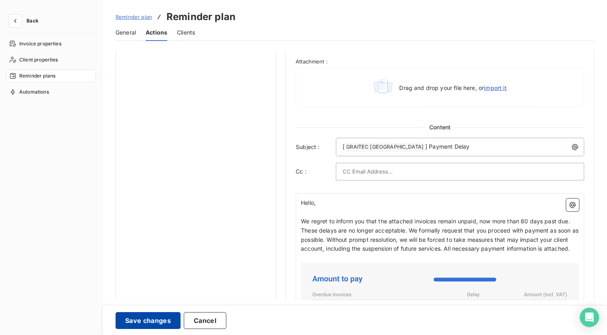
click at [156, 316] on button "Save changes" at bounding box center [148, 320] width 65 height 17
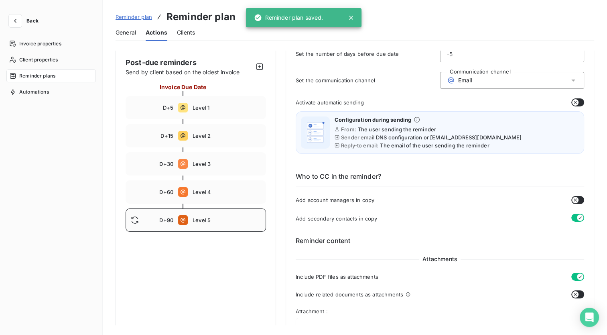
scroll to position [204, 0]
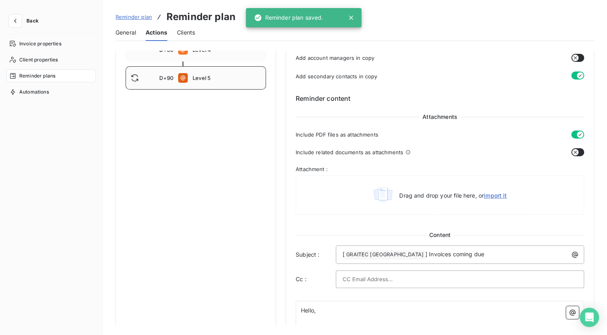
click at [227, 79] on span "Level 5" at bounding box center [227, 78] width 68 height 6
type input "90"
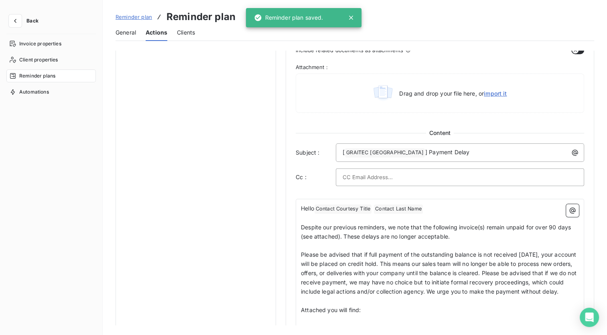
scroll to position [405, 0]
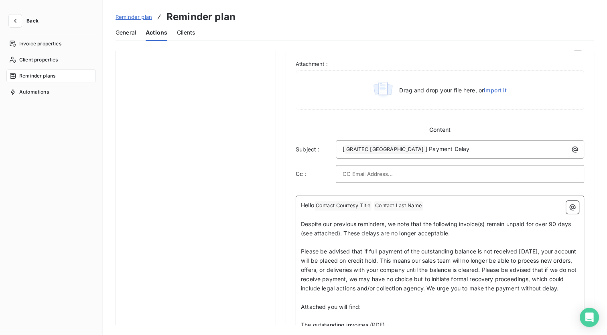
click at [395, 202] on span "Contact Last Name ﻿" at bounding box center [398, 205] width 49 height 9
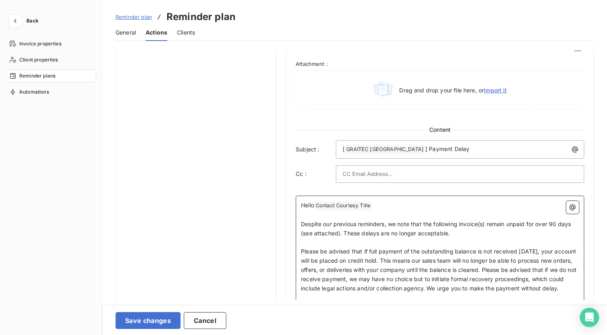
click at [356, 203] on span "Contact Courtesy Title ﻿" at bounding box center [343, 205] width 57 height 9
click at [138, 314] on button "Save changes" at bounding box center [148, 320] width 65 height 17
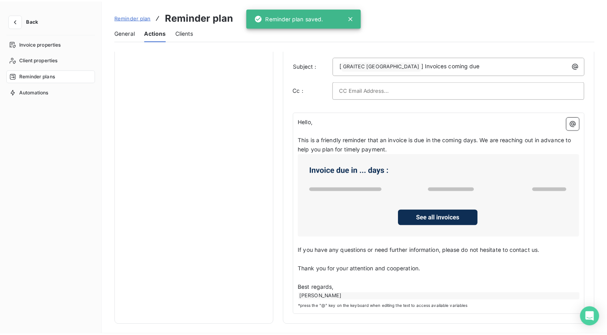
scroll to position [4, 0]
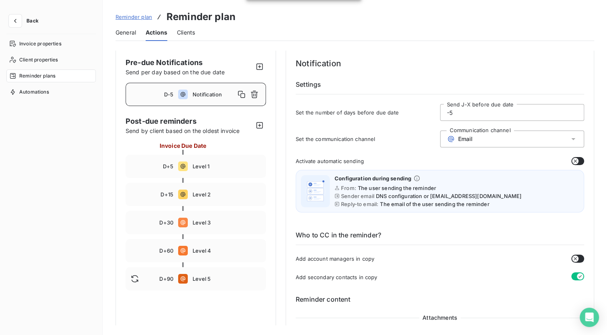
click at [214, 97] on span "Notification" at bounding box center [214, 94] width 43 height 6
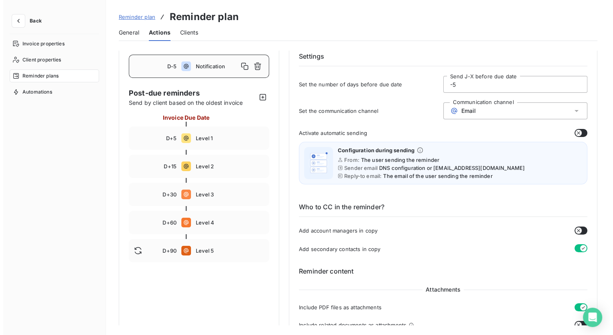
scroll to position [0, 0]
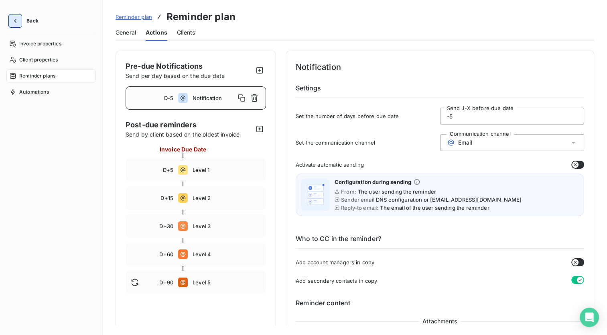
click at [16, 18] on icon "button" at bounding box center [15, 21] width 8 height 8
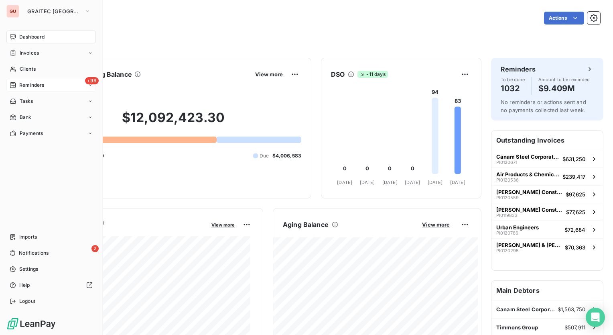
click at [33, 83] on span "Reminders" at bounding box center [31, 84] width 25 height 7
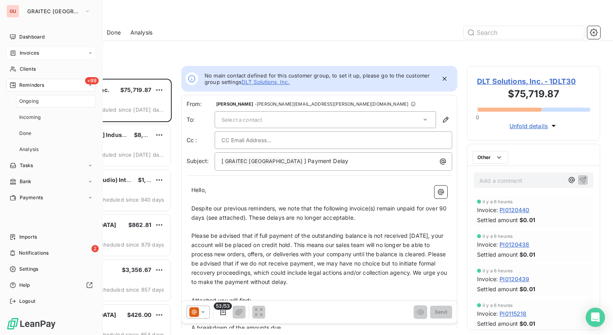
scroll to position [250, 127]
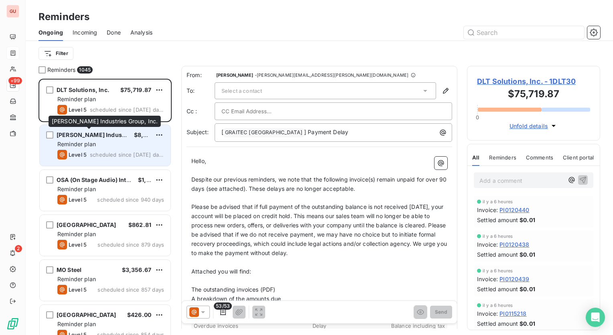
click at [75, 133] on span "[PERSON_NAME] Industries Group, Inc." at bounding box center [112, 134] width 111 height 7
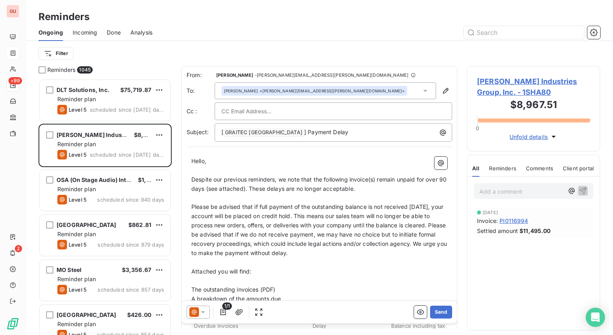
click at [517, 81] on span "[PERSON_NAME] Industries Group, Inc. - 1SHA80" at bounding box center [533, 87] width 113 height 22
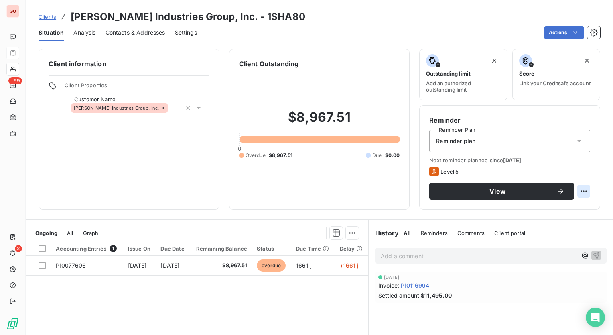
click at [581, 192] on html "GU +99 2 Clients [PERSON_NAME] Industries Group, Inc. - 1SHA80 Situation Analys…" at bounding box center [306, 167] width 613 height 335
click at [564, 212] on div "Reschedule this action" at bounding box center [545, 208] width 70 height 13
select select "8"
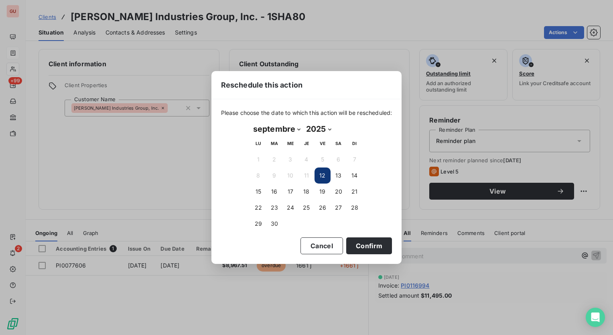
click at [595, 170] on div "Reschedule this action Please choose the date to which this action will be resc…" at bounding box center [306, 167] width 613 height 335
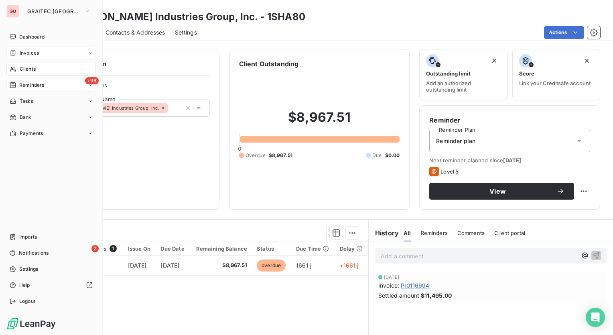
click at [87, 82] on span "+99" at bounding box center [92, 80] width 14 height 7
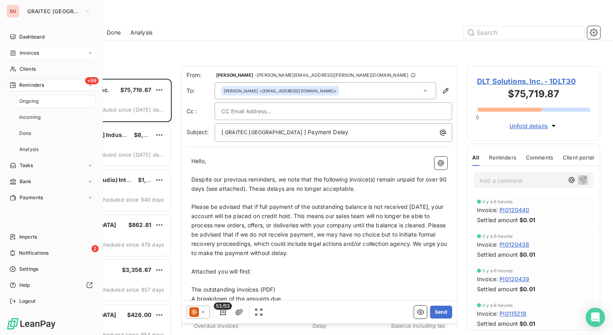
scroll to position [250, 127]
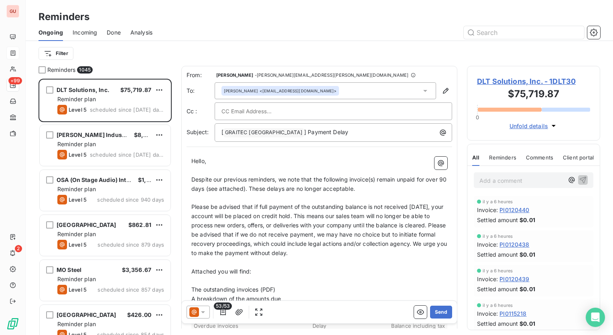
click at [214, 48] on div "Filter" at bounding box center [320, 53] width 562 height 15
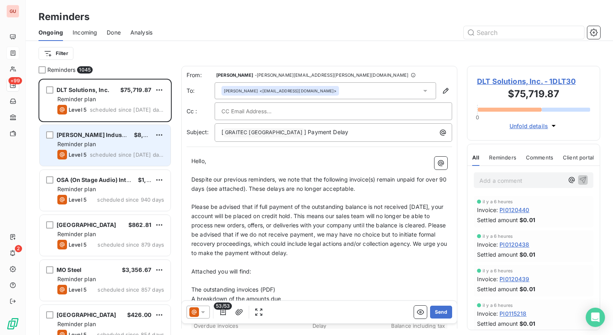
click at [111, 132] on span "[PERSON_NAME] Industries Group, Inc." at bounding box center [112, 134] width 111 height 7
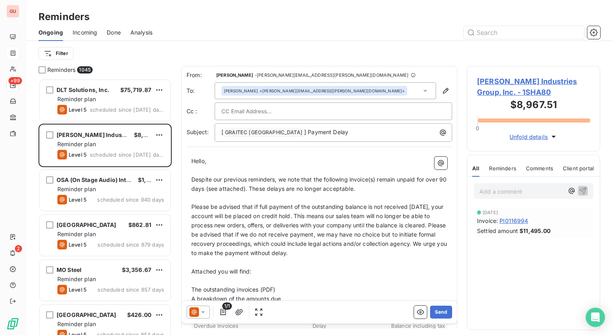
click at [554, 137] on icon "button" at bounding box center [554, 137] width 4 height 2
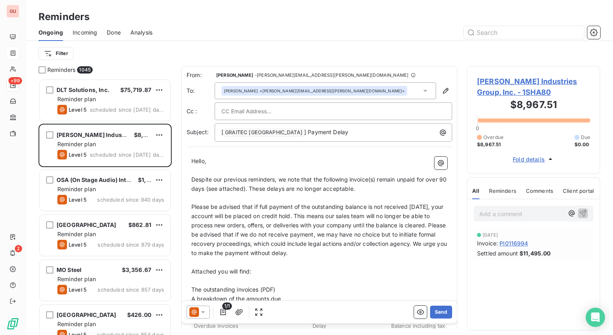
click at [550, 158] on icon "button" at bounding box center [550, 159] width 3 height 2
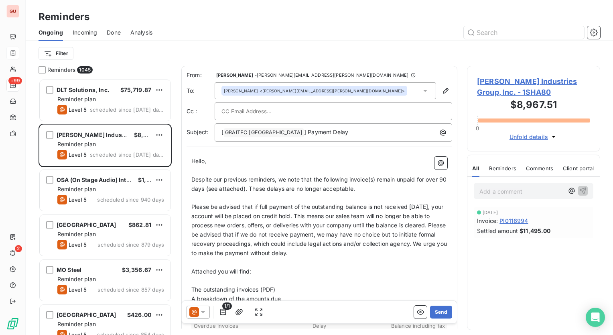
click at [518, 77] on span "[PERSON_NAME] Industries Group, Inc. - 1SHA80" at bounding box center [533, 87] width 113 height 22
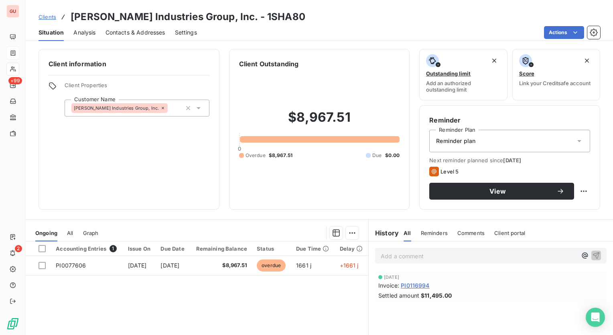
click at [312, 294] on div "Accounting Entries 1 Issue On Due Date Remaining Balance Status Due Time Delay …" at bounding box center [197, 318] width 343 height 155
click at [577, 192] on html "GU +99 2 Clients [PERSON_NAME] Industries Group, Inc. - 1SHA80 Situation Analys…" at bounding box center [306, 167] width 613 height 335
click at [587, 165] on html "GU +99 2 Clients [PERSON_NAME] Industries Group, Inc. - 1SHA80 Situation Analys…" at bounding box center [306, 167] width 613 height 335
click at [462, 189] on span "View" at bounding box center [498, 191] width 118 height 6
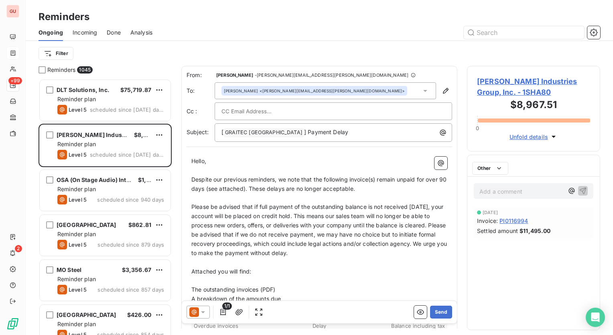
scroll to position [250, 127]
click at [501, 170] on span "Reminders" at bounding box center [502, 168] width 27 height 6
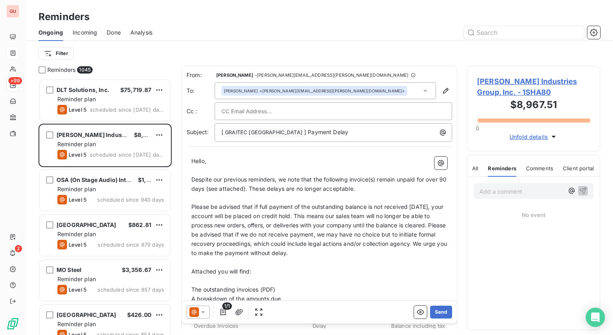
click at [478, 169] on span "All" at bounding box center [475, 168] width 6 height 6
click at [207, 309] on icon at bounding box center [203, 312] width 8 height 8
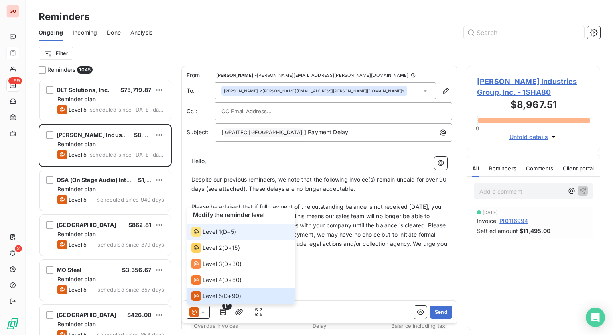
click at [241, 234] on li "Level 1 ( D+5 )" at bounding box center [241, 232] width 108 height 16
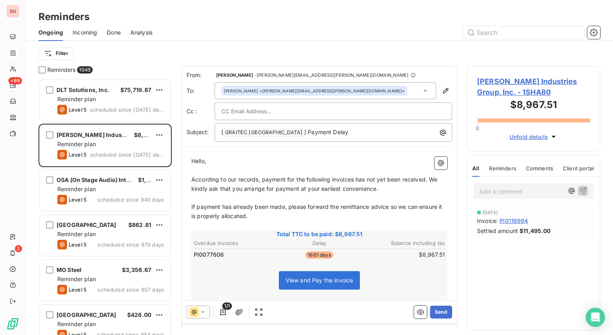
click at [205, 311] on icon at bounding box center [203, 312] width 8 height 8
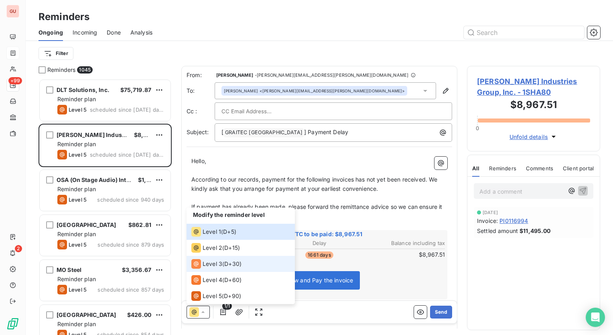
click at [211, 266] on span "Level 3" at bounding box center [213, 264] width 20 height 8
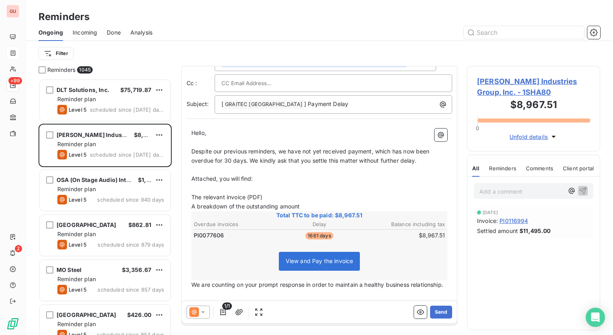
scroll to position [0, 0]
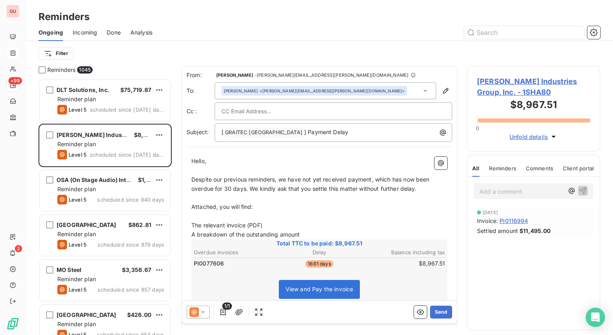
click at [201, 314] on icon at bounding box center [203, 312] width 8 height 8
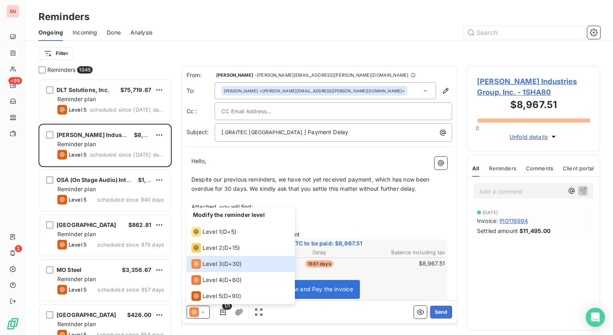
click at [383, 169] on p "﻿" at bounding box center [319, 170] width 256 height 9
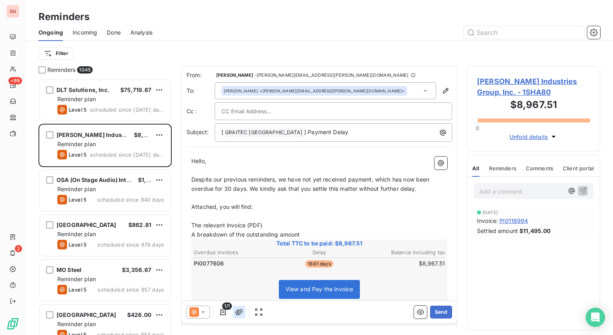
click at [242, 311] on icon "button" at bounding box center [239, 312] width 7 height 6
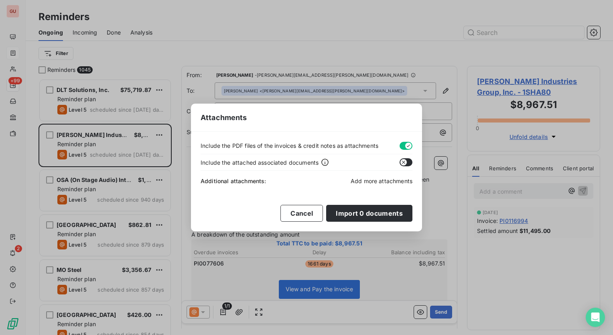
click at [374, 179] on span "Add more attachments" at bounding box center [382, 180] width 62 height 7
click at [299, 210] on button "Cancel" at bounding box center [302, 213] width 43 height 17
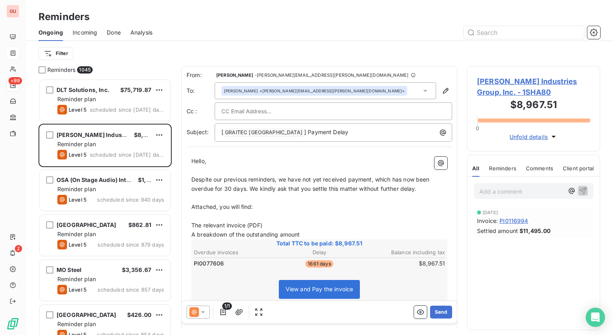
click at [529, 81] on span "[PERSON_NAME] Industries Group, Inc. - 1SHA80" at bounding box center [533, 87] width 113 height 22
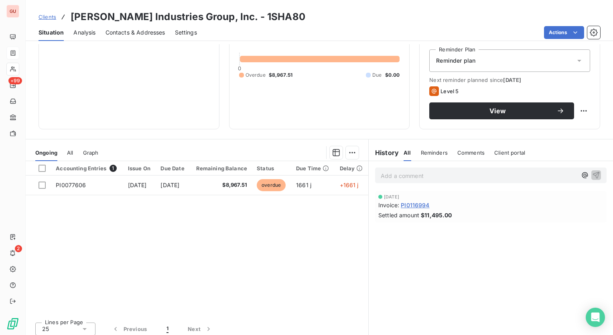
scroll to position [85, 0]
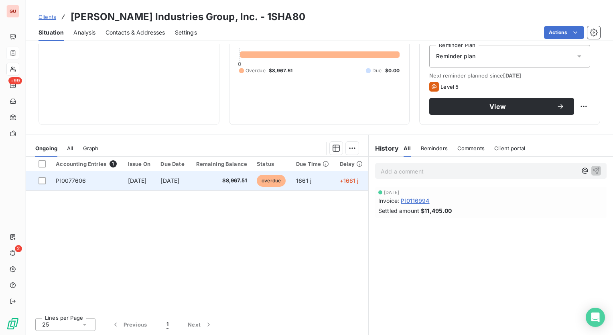
click at [173, 184] on td "[DATE]" at bounding box center [173, 180] width 34 height 19
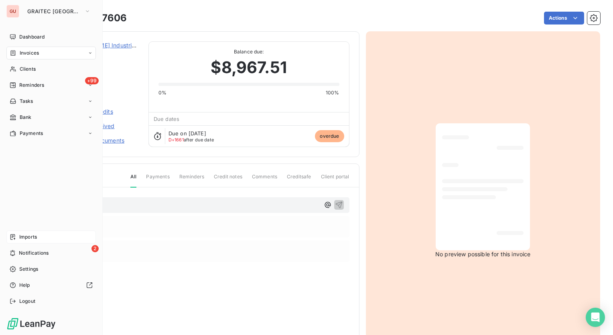
click at [31, 233] on div "Imports" at bounding box center [50, 236] width 89 height 13
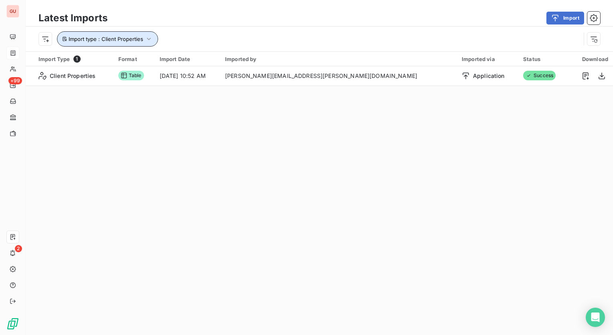
click at [151, 40] on icon "button" at bounding box center [149, 39] width 8 height 8
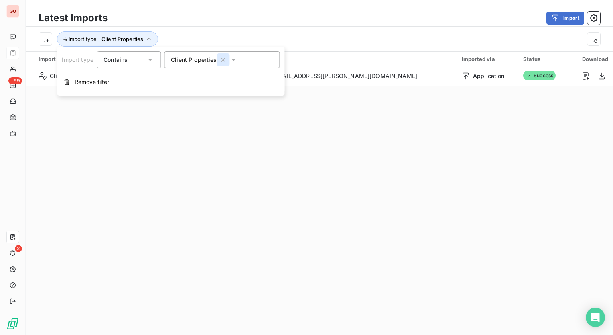
click at [222, 62] on icon "button" at bounding box center [224, 60] width 8 height 8
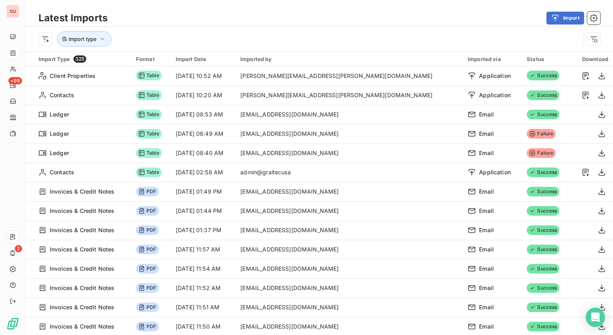
click at [283, 33] on div "Import type" at bounding box center [310, 38] width 542 height 15
click at [567, 21] on button "Import" at bounding box center [566, 18] width 38 height 13
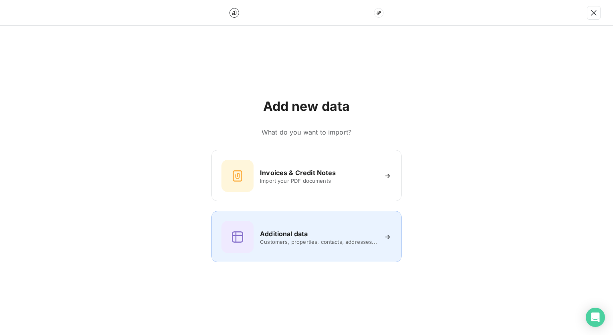
click at [287, 240] on span "Customers, properties, contacts, addresses..." at bounding box center [318, 241] width 117 height 6
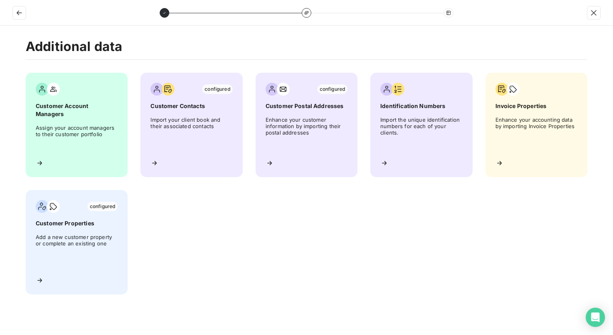
drag, startPoint x: 71, startPoint y: 224, endPoint x: 214, endPoint y: 240, distance: 143.4
click at [214, 240] on div "Customer Account Managers Assign your account managers to their customer portfo…" at bounding box center [307, 184] width 562 height 222
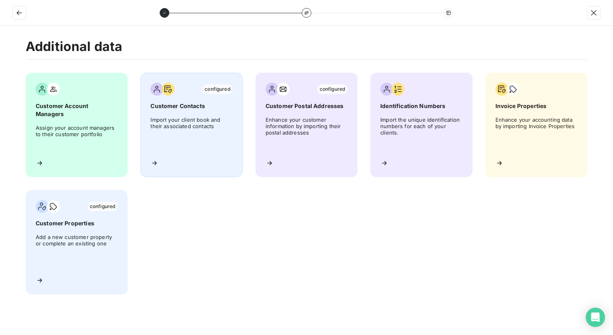
click at [179, 122] on span "Import your client book and their associated contacts" at bounding box center [192, 134] width 82 height 36
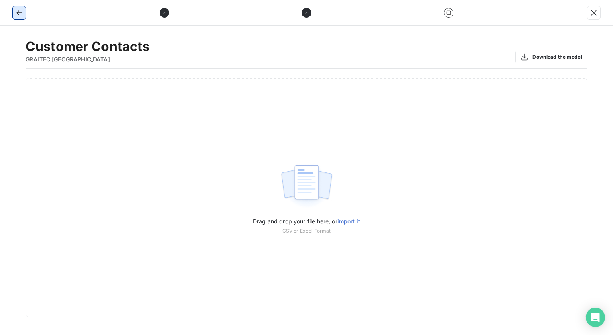
click at [17, 12] on icon "button" at bounding box center [19, 13] width 8 height 8
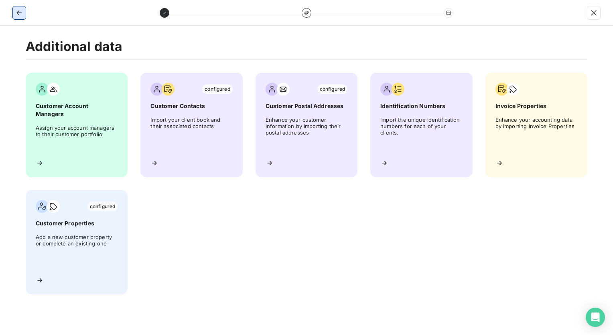
click at [23, 15] on button "button" at bounding box center [19, 12] width 13 height 13
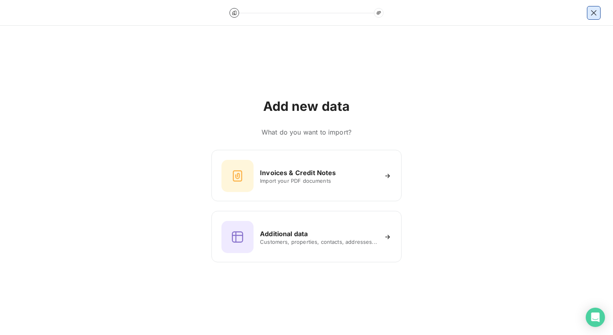
click at [594, 14] on icon "button" at bounding box center [594, 13] width 8 height 8
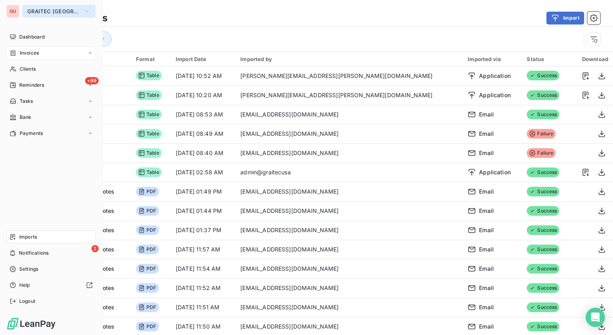
click at [77, 10] on button "GRAITEC [GEOGRAPHIC_DATA]" at bounding box center [58, 11] width 73 height 13
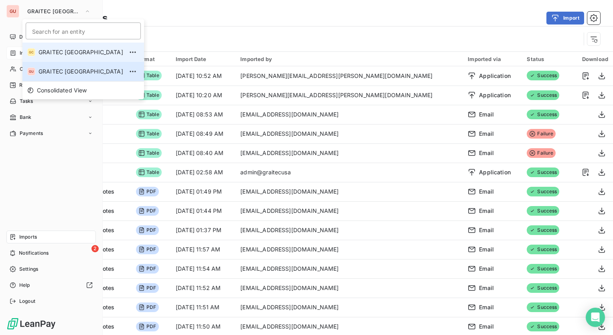
click at [58, 53] on span "GRAITEC [GEOGRAPHIC_DATA]" at bounding box center [81, 52] width 85 height 8
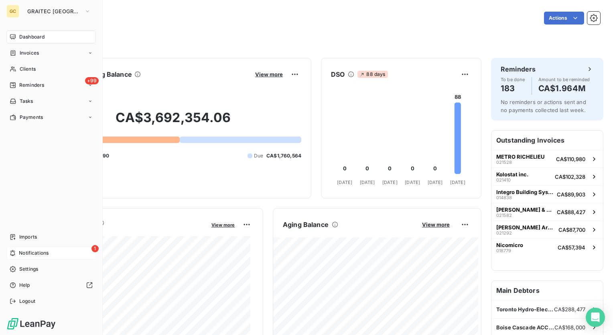
click at [33, 254] on span "Notifications" at bounding box center [34, 252] width 30 height 7
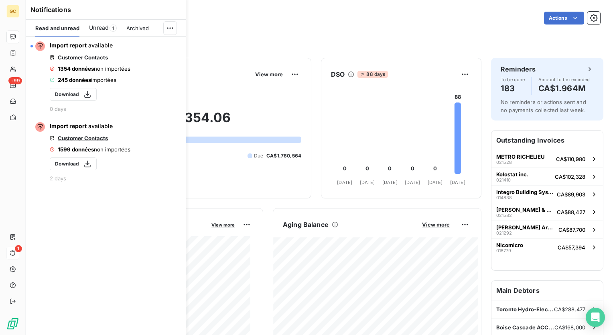
click at [430, 18] on div "Actions" at bounding box center [350, 18] width 501 height 13
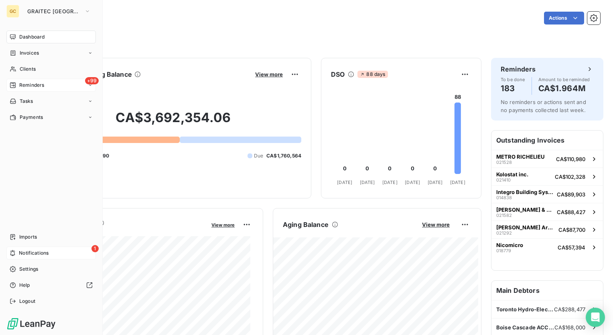
click at [35, 84] on span "Reminders" at bounding box center [31, 84] width 25 height 7
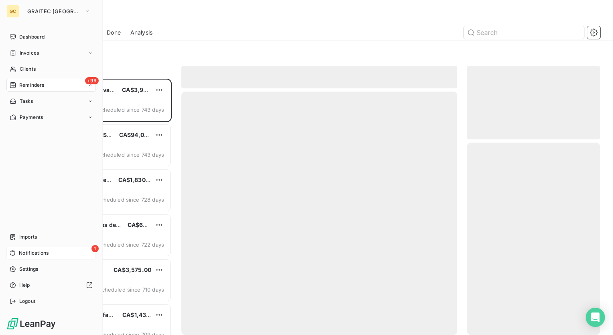
scroll to position [250, 127]
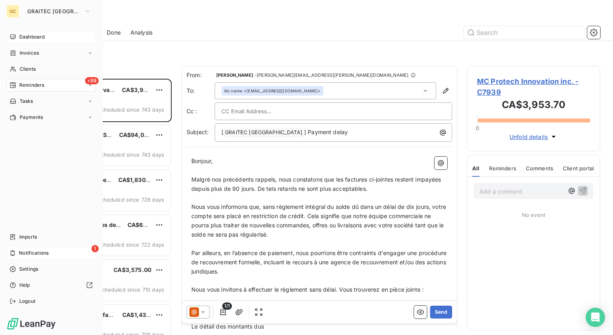
click at [23, 35] on span "Dashboard" at bounding box center [31, 36] width 25 height 7
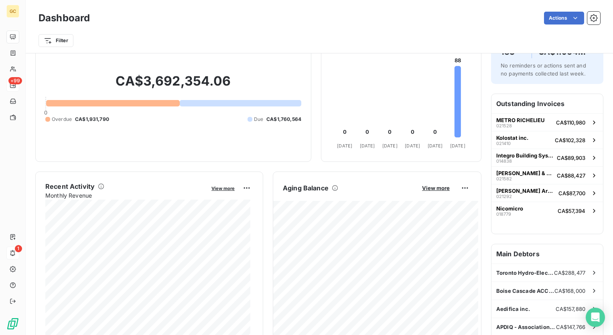
scroll to position [41, 0]
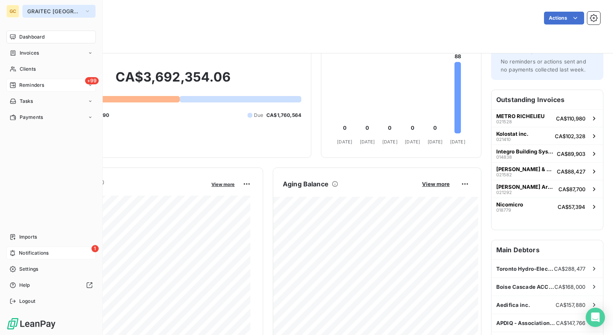
click at [85, 12] on icon "button" at bounding box center [87, 11] width 6 height 8
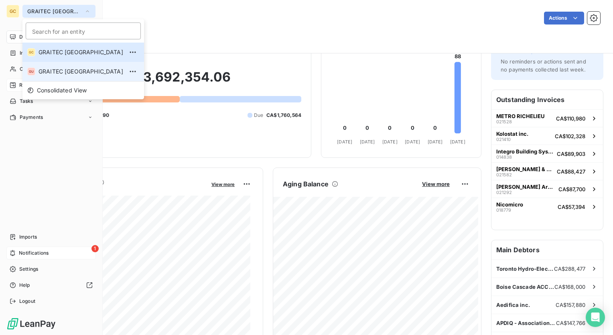
click at [77, 73] on span "GRAITEC [GEOGRAPHIC_DATA]" at bounding box center [81, 71] width 85 height 8
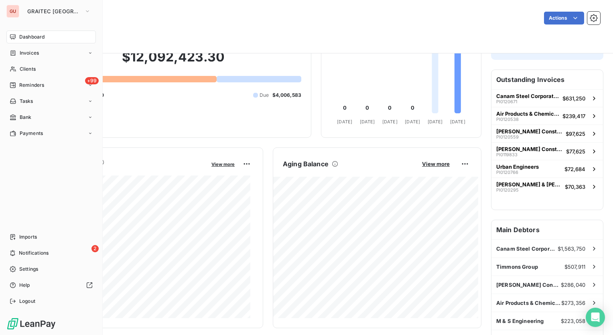
scroll to position [80, 0]
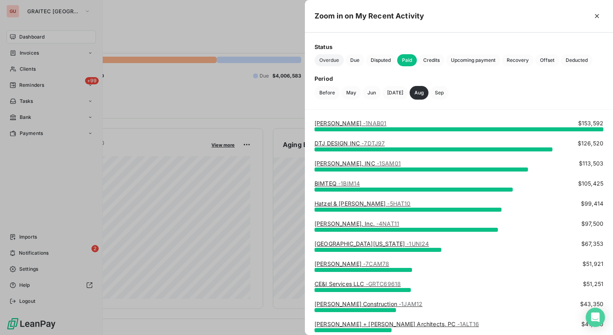
click at [338, 61] on span "Overdue" at bounding box center [329, 60] width 29 height 12
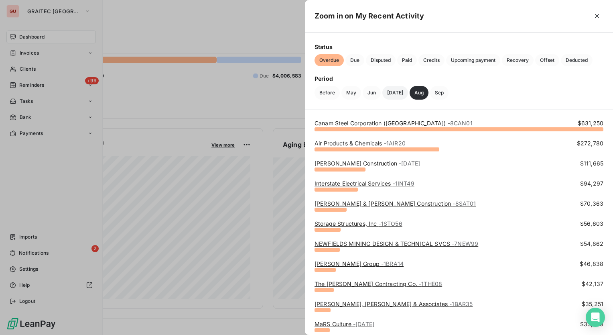
click at [393, 94] on button "[DATE]" at bounding box center [395, 93] width 26 height 14
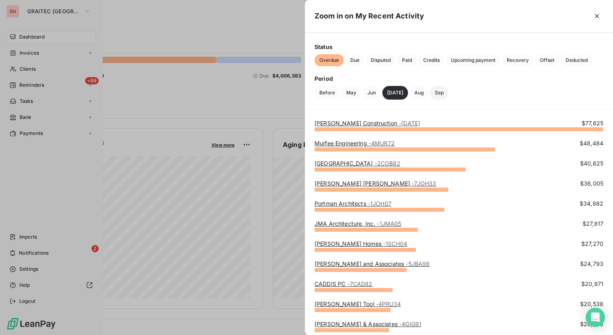
click at [431, 93] on button "Sep" at bounding box center [439, 93] width 18 height 14
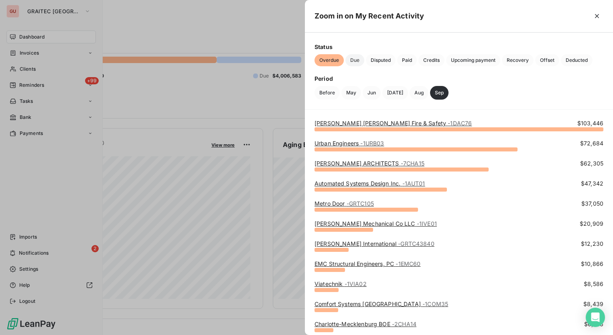
click at [360, 61] on span "Due" at bounding box center [355, 60] width 19 height 12
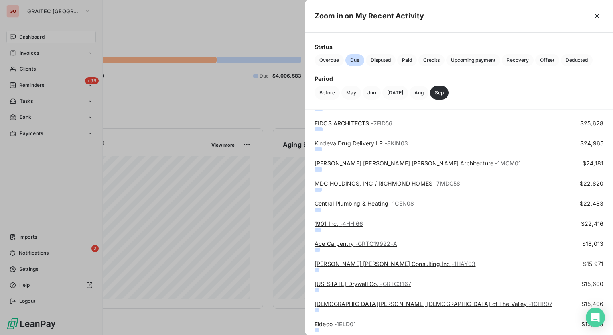
scroll to position [0, 0]
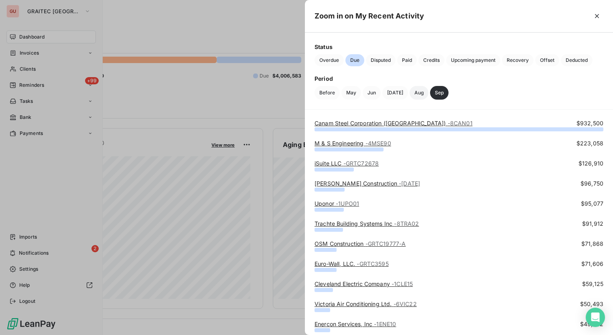
click at [412, 95] on button "Aug" at bounding box center [419, 93] width 19 height 14
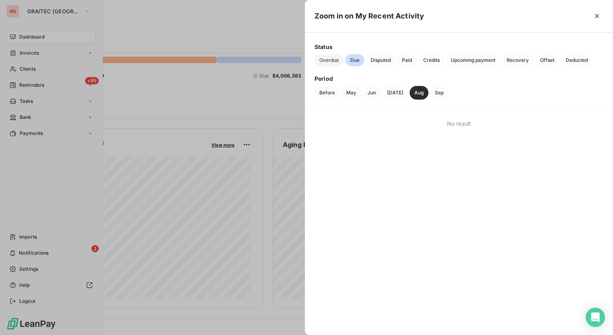
click at [339, 60] on span "Overdue" at bounding box center [329, 60] width 29 height 12
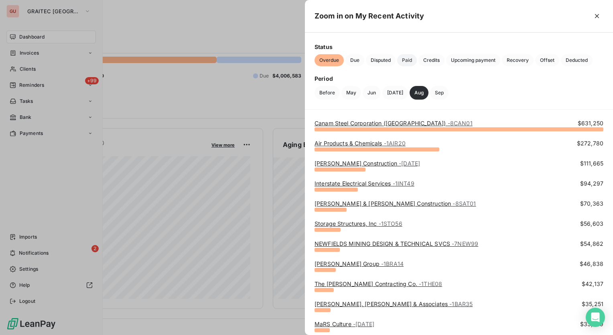
click at [409, 60] on span "Paid" at bounding box center [407, 60] width 20 height 12
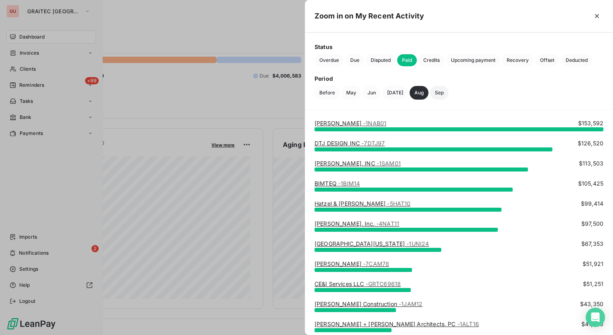
click at [432, 94] on button "Sep" at bounding box center [439, 93] width 18 height 14
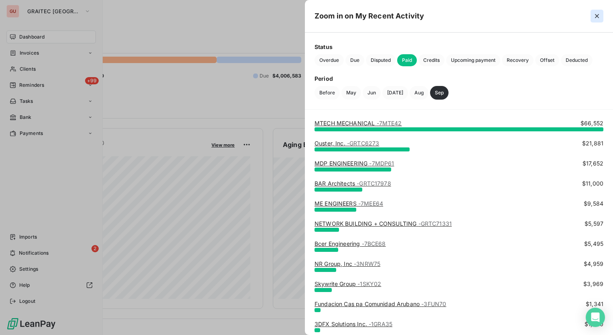
click at [596, 18] on icon "button" at bounding box center [597, 16] width 8 height 8
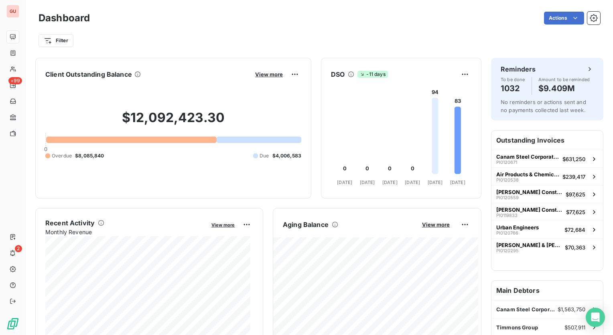
click at [435, 31] on div "Filter" at bounding box center [320, 37] width 562 height 22
click at [593, 311] on div "Open Intercom Messenger" at bounding box center [595, 317] width 21 height 21
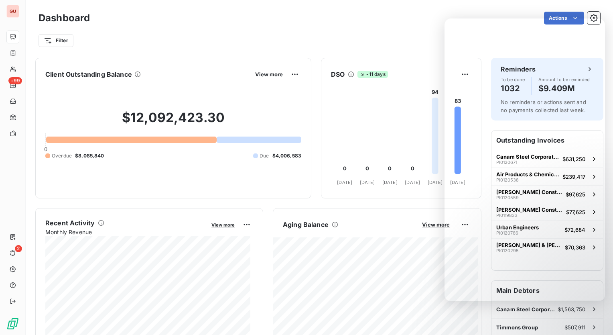
click at [389, 25] on div "Dashboard Actions" at bounding box center [320, 18] width 562 height 17
click at [392, 25] on div "Dashboard Actions" at bounding box center [320, 18] width 562 height 17
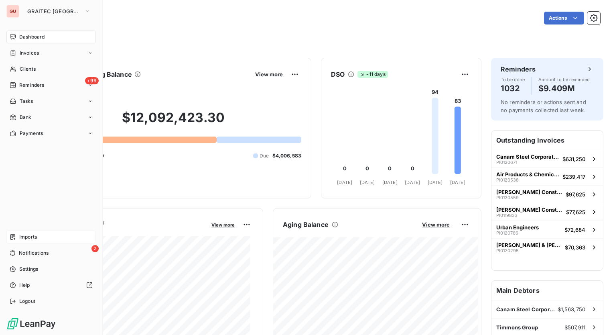
click at [26, 239] on span "Imports" at bounding box center [28, 236] width 18 height 7
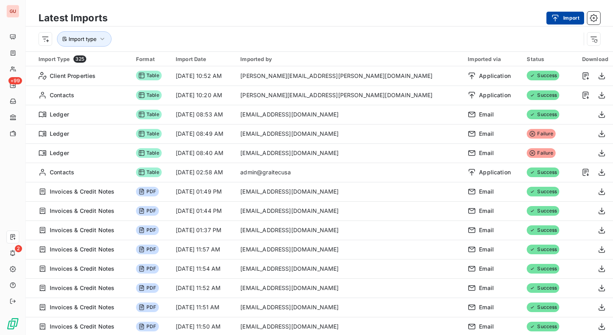
click at [570, 20] on button "Import" at bounding box center [566, 18] width 38 height 13
